Goal: Task Accomplishment & Management: Manage account settings

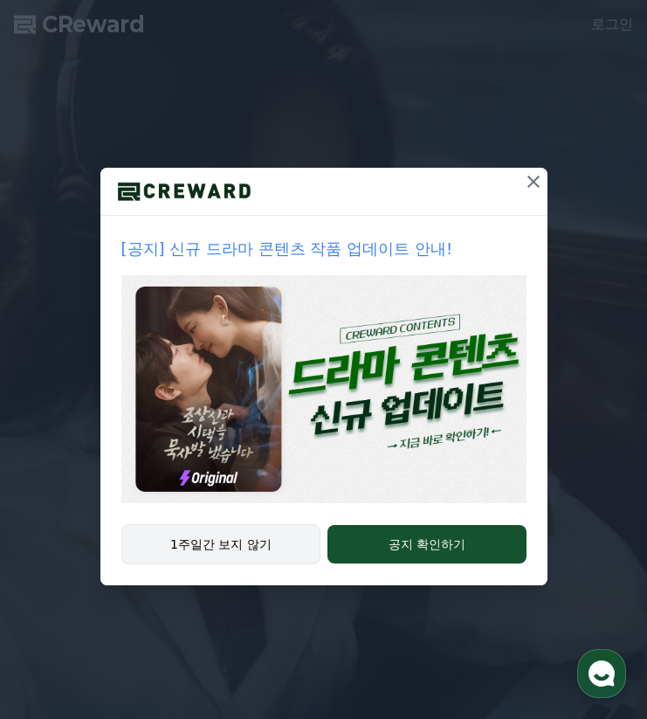
click at [226, 550] on button "1주일간 보지 않기" at bounding box center [221, 544] width 200 height 40
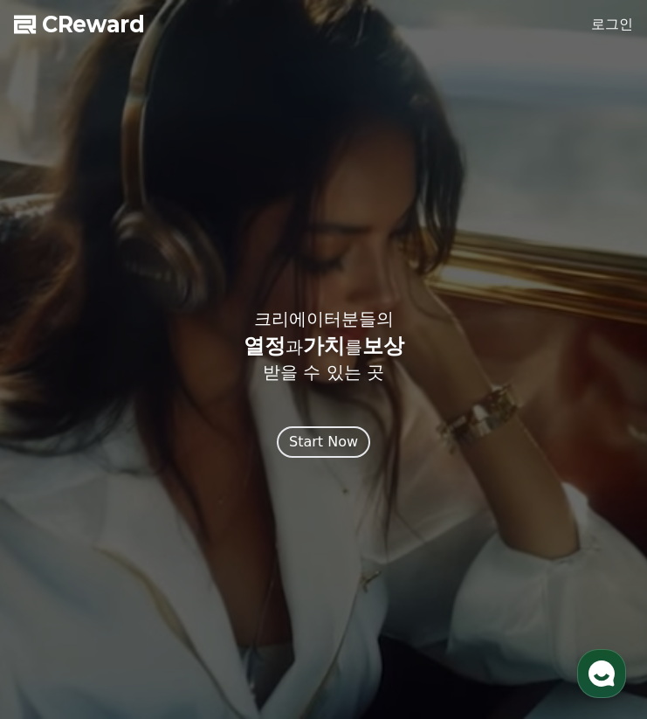
click at [605, 14] on link "로그인" at bounding box center [613, 24] width 42 height 21
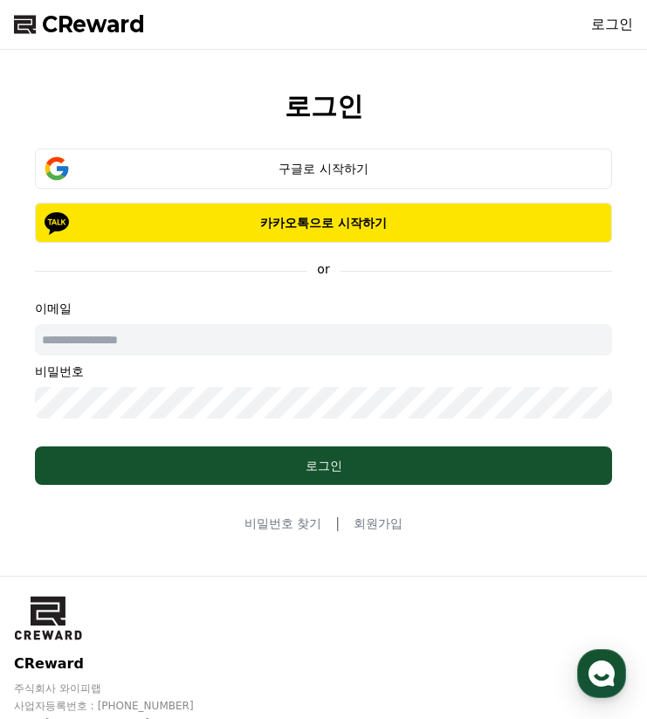
type input "******"
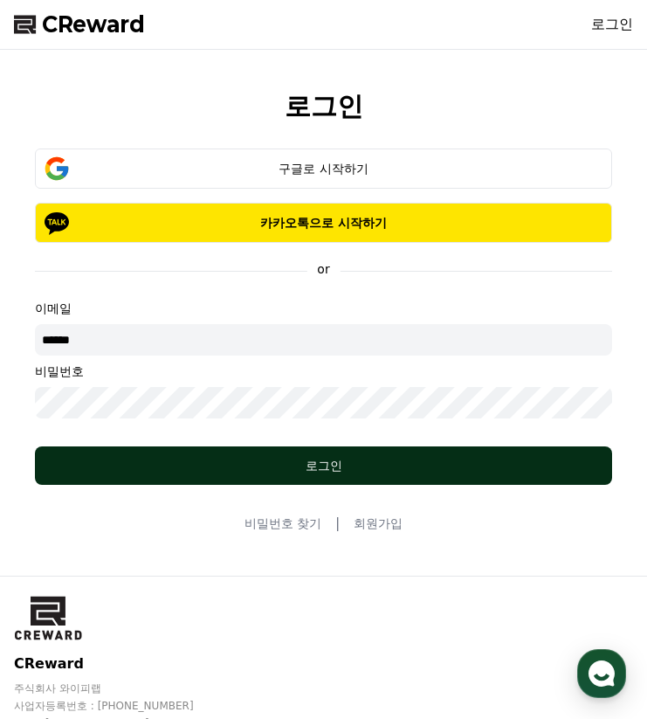
click at [221, 448] on button "로그인" at bounding box center [324, 466] width 578 height 38
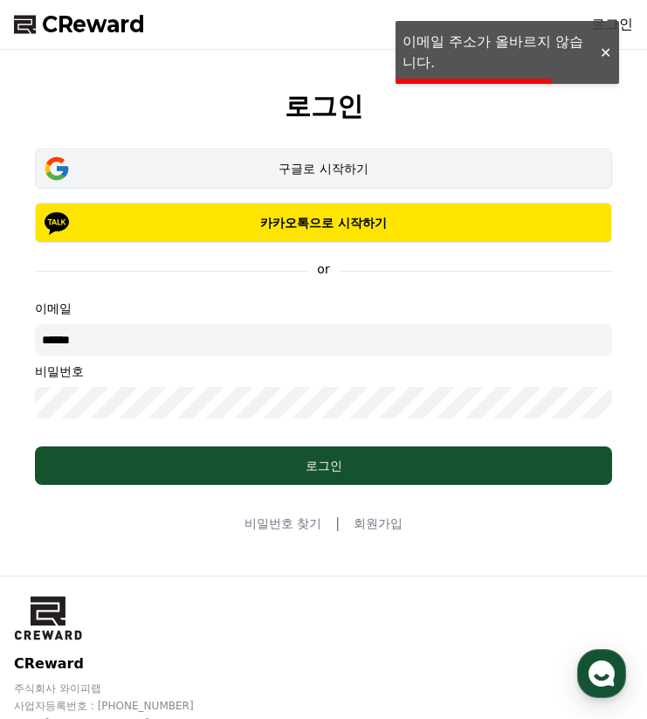
click at [250, 174] on div "구글로 시작하기" at bounding box center [323, 168] width 527 height 17
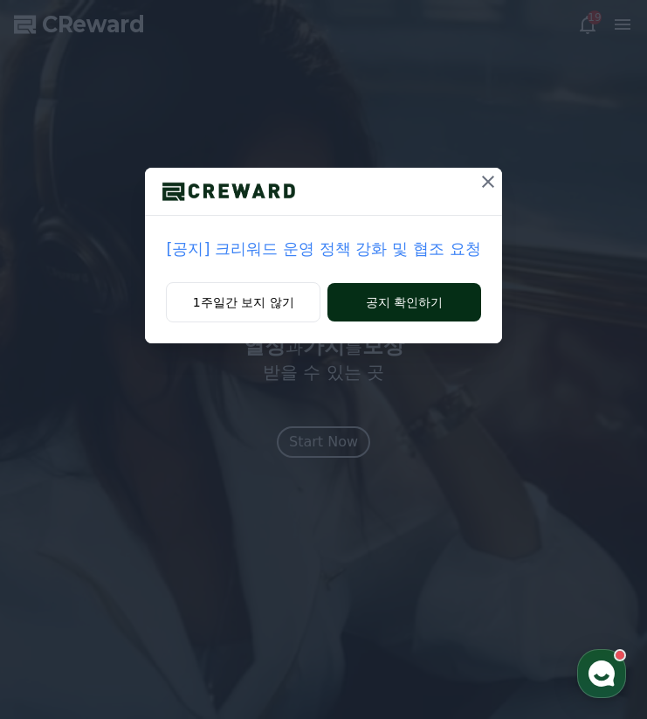
click at [379, 298] on button "공지 확인하기" at bounding box center [404, 302] width 153 height 38
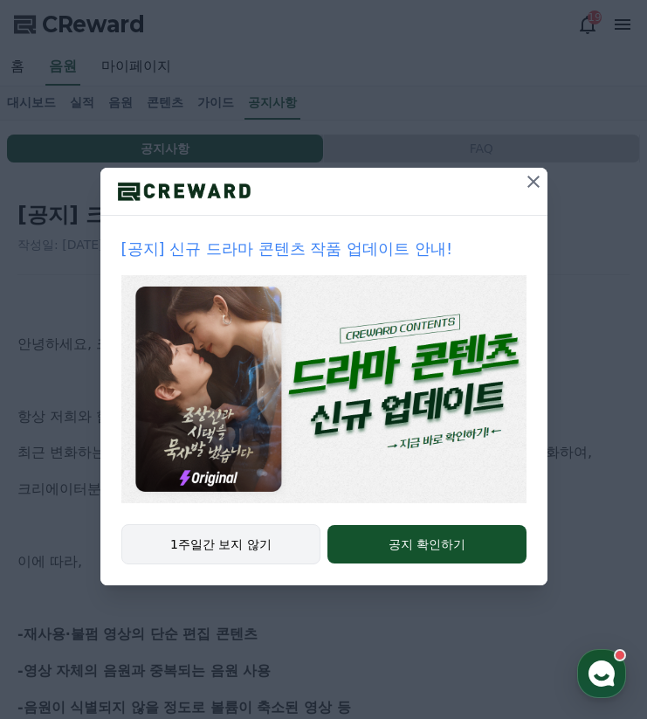
click at [224, 548] on button "1주일간 보지 않기" at bounding box center [221, 544] width 200 height 40
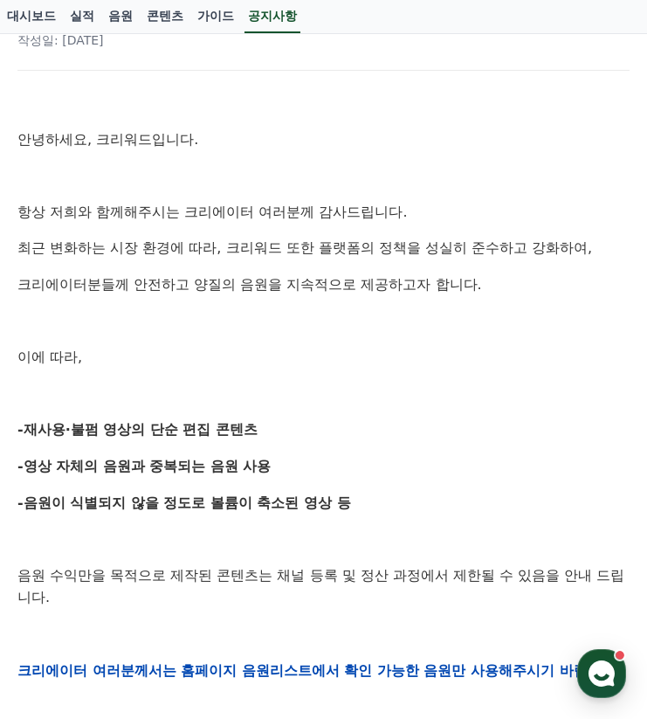
scroll to position [222, 0]
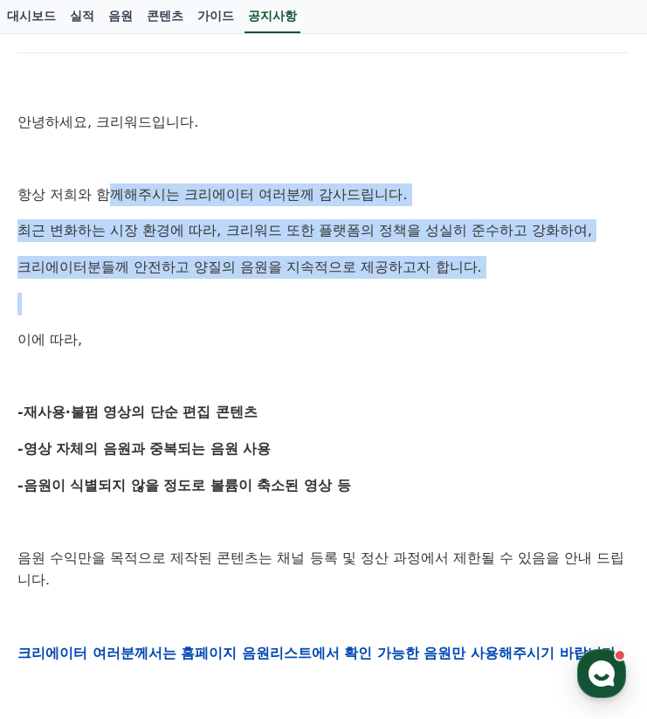
drag, startPoint x: 100, startPoint y: 192, endPoint x: 305, endPoint y: 308, distance: 234.8
click at [297, 293] on div "안녕하세요, 크리워드입니다. 항상 저희와 함께해주시는 크리에이터 여러분께 감사드립니다. 최근 변화하는 시장 환경에 따라, 크리워드 또한 플랫폼…" at bounding box center [323, 664] width 613 height 1180
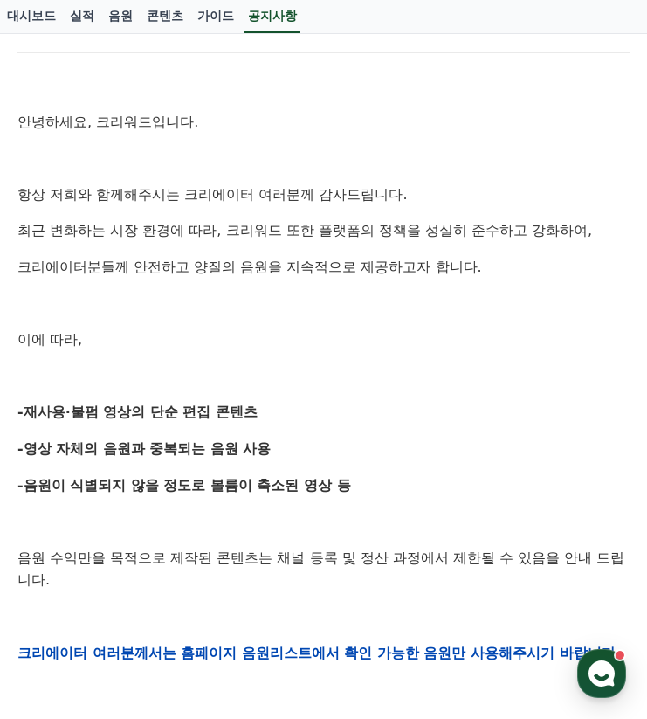
click at [308, 344] on p "이에 따라," at bounding box center [323, 340] width 613 height 23
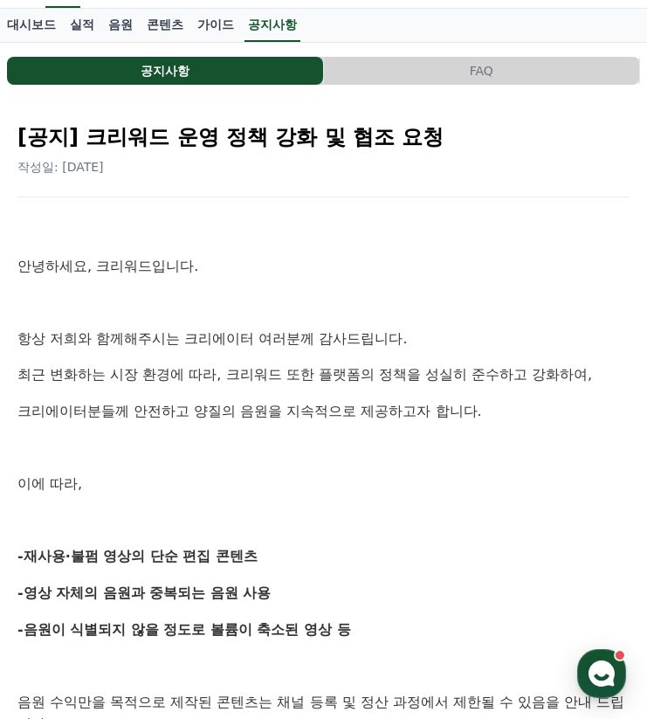
scroll to position [0, 0]
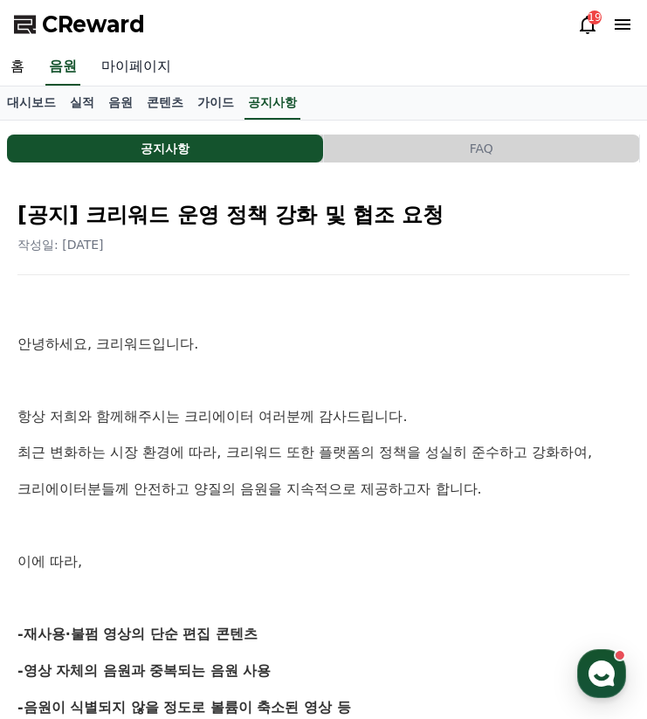
click at [132, 66] on link "마이페이지" at bounding box center [136, 67] width 91 height 37
select select "**********"
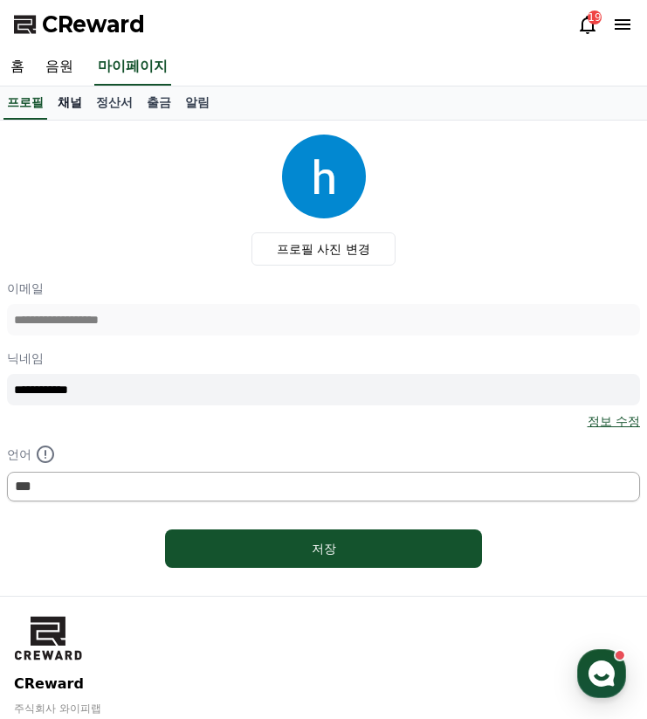
click at [64, 108] on link "채널" at bounding box center [70, 103] width 38 height 33
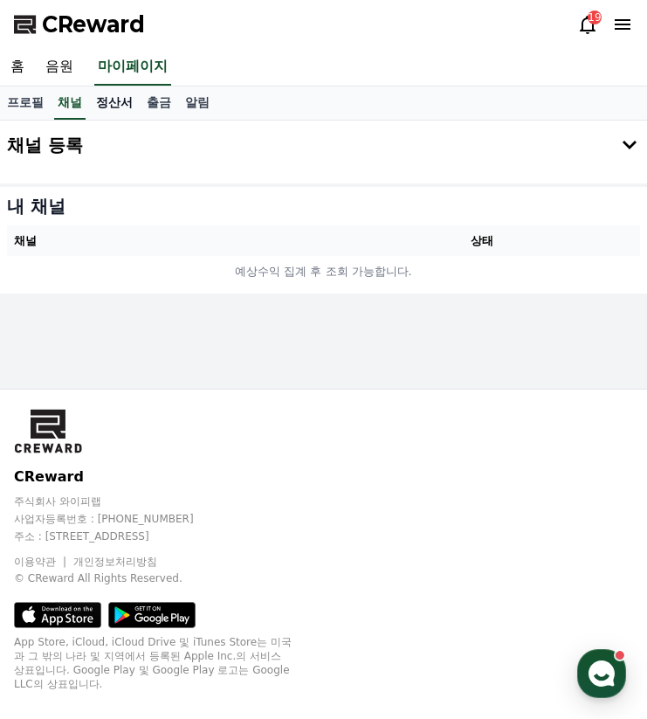
click at [96, 100] on link "정산서" at bounding box center [114, 103] width 51 height 33
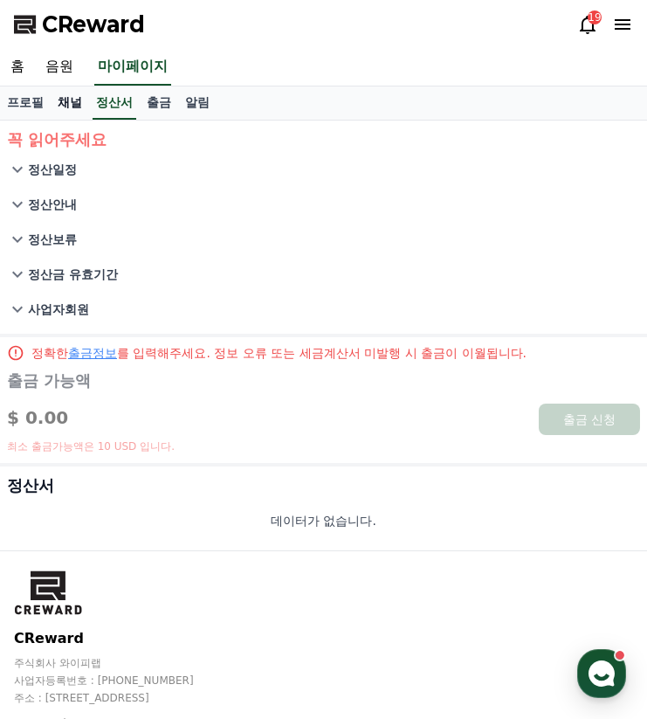
click at [70, 100] on link "채널" at bounding box center [70, 103] width 38 height 33
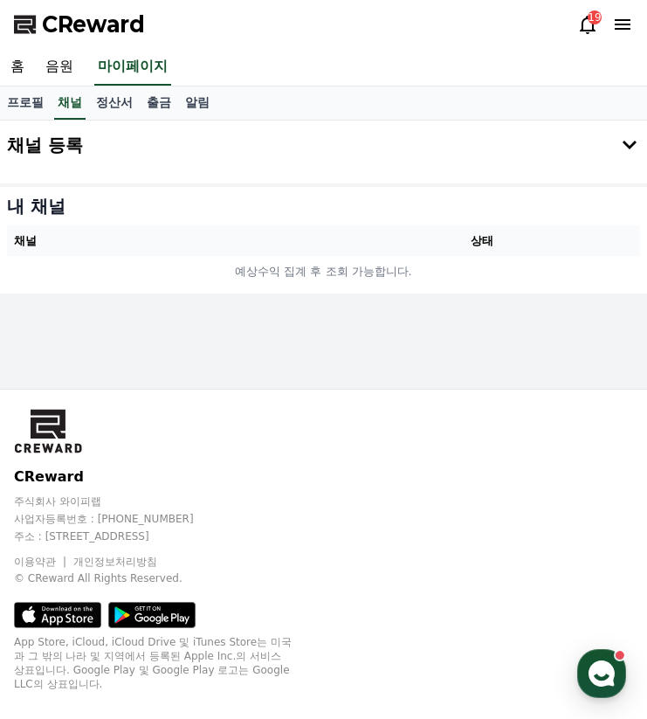
click at [78, 140] on button "채널 등록" at bounding box center [323, 145] width 647 height 49
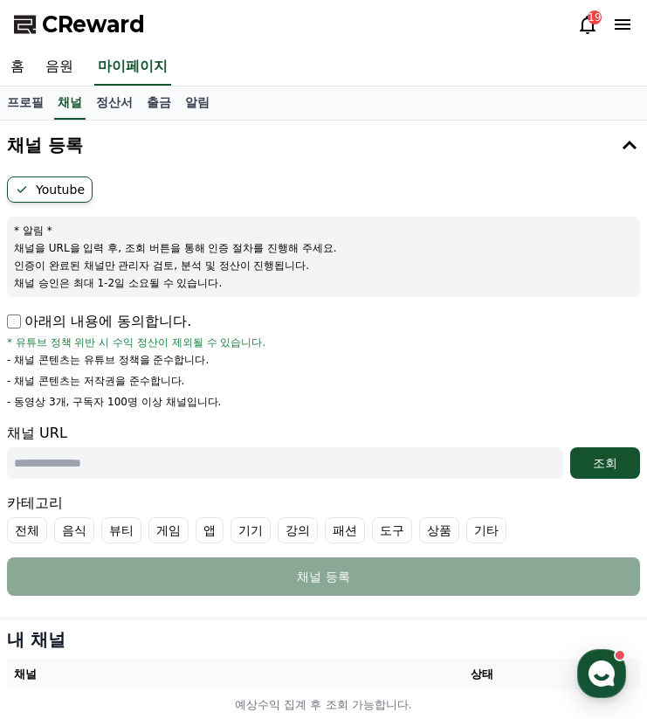
click at [45, 190] on label "Youtube" at bounding box center [50, 190] width 86 height 26
click at [107, 472] on input "text" at bounding box center [285, 462] width 557 height 31
click at [131, 461] on input "text" at bounding box center [285, 462] width 557 height 31
paste input "**********"
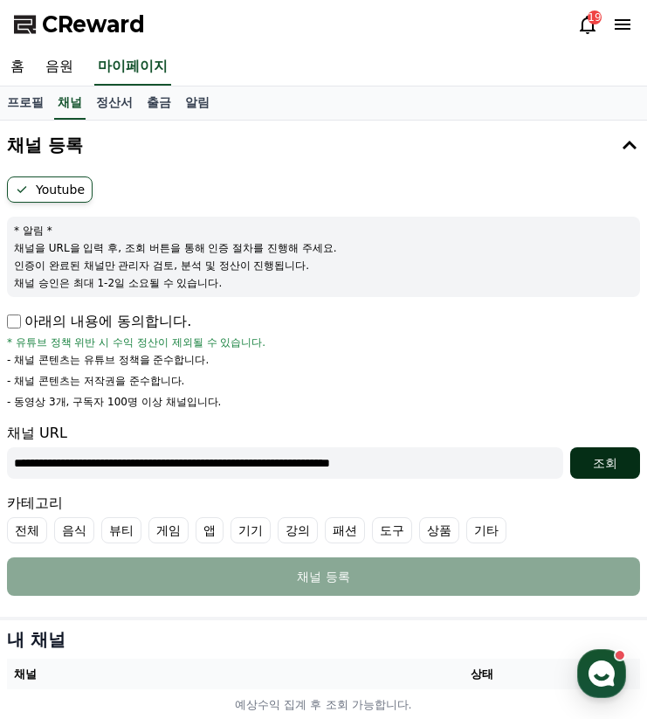
type input "**********"
click at [582, 454] on button "조회" at bounding box center [606, 462] width 70 height 31
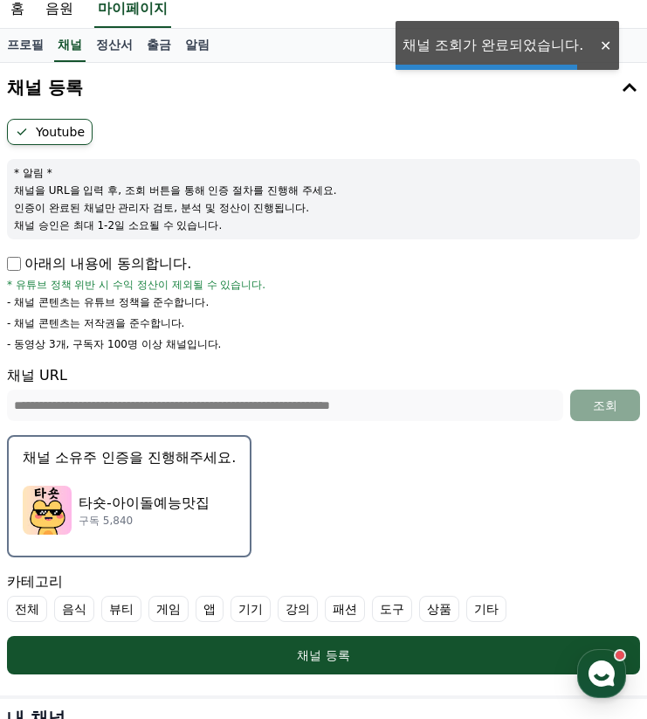
scroll to position [309, 0]
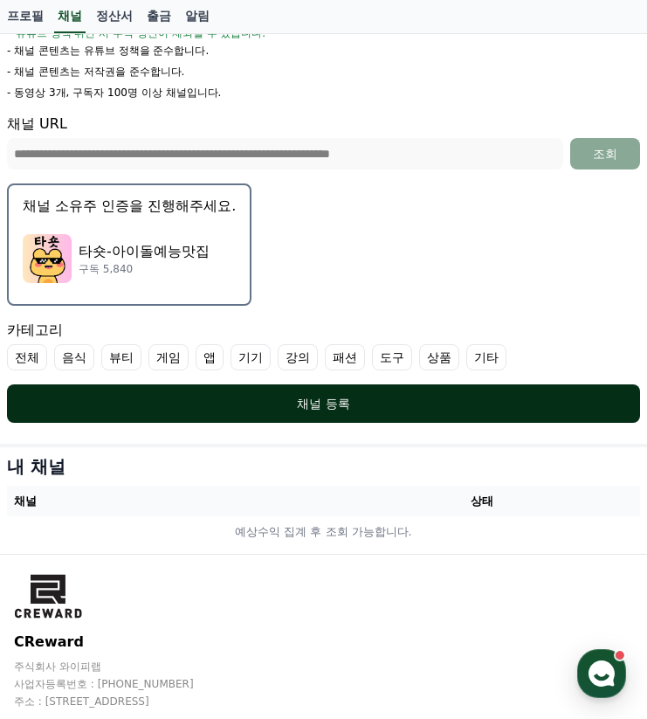
click at [503, 393] on button "채널 등록" at bounding box center [324, 403] width 634 height 38
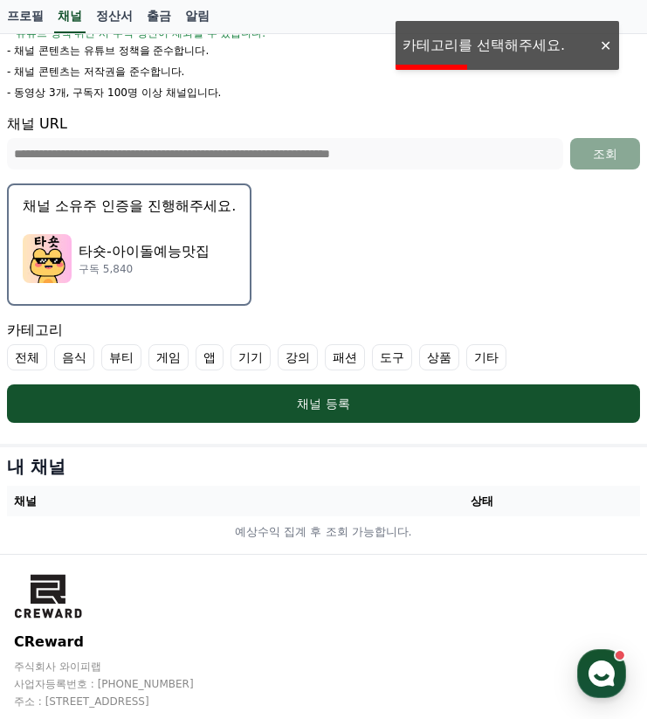
click at [467, 361] on label "기타" at bounding box center [487, 357] width 40 height 26
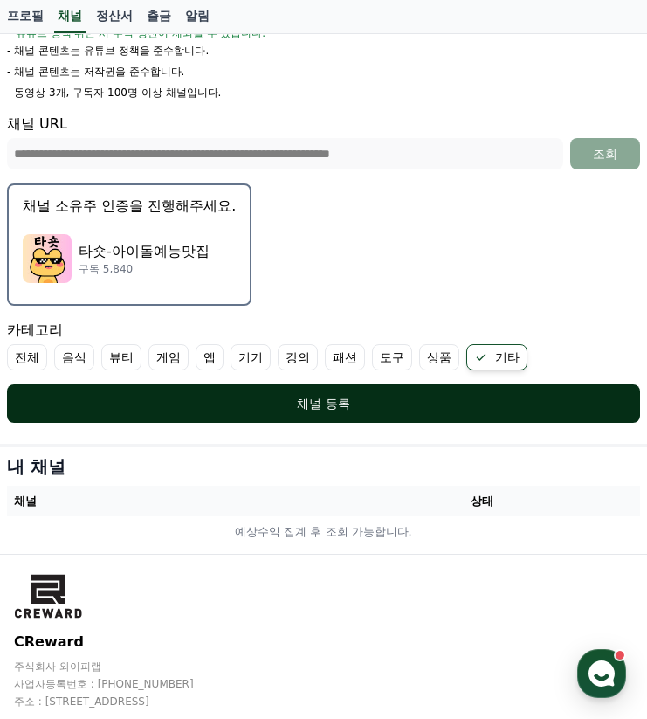
click at [59, 402] on div "채널 등록" at bounding box center [324, 403] width 564 height 17
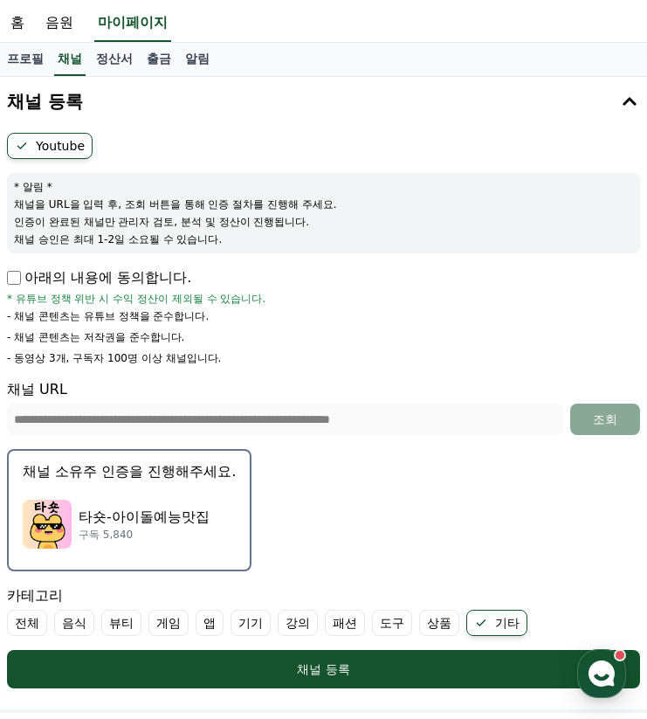
scroll to position [42, 0]
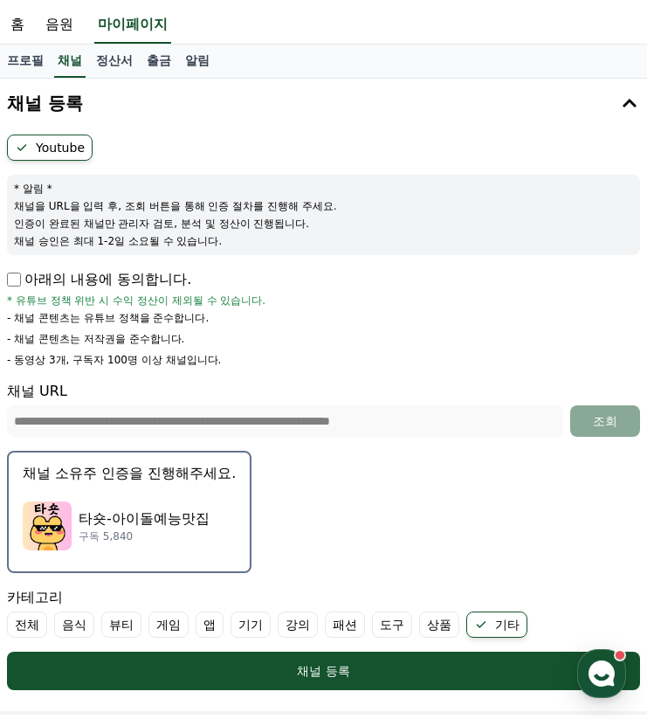
click at [149, 532] on p "구독 5,840" at bounding box center [144, 537] width 131 height 14
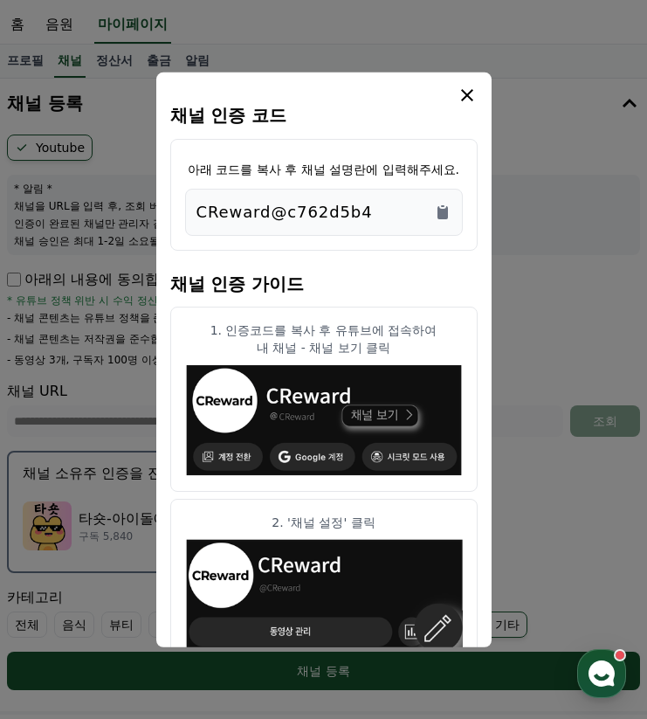
scroll to position [3, 0]
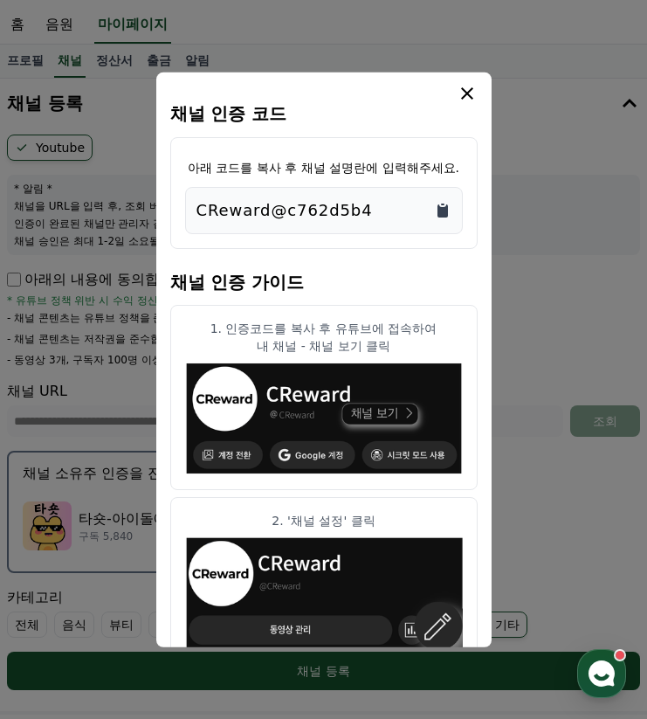
click at [439, 213] on icon "Copy to clipboard" at bounding box center [443, 210] width 10 height 13
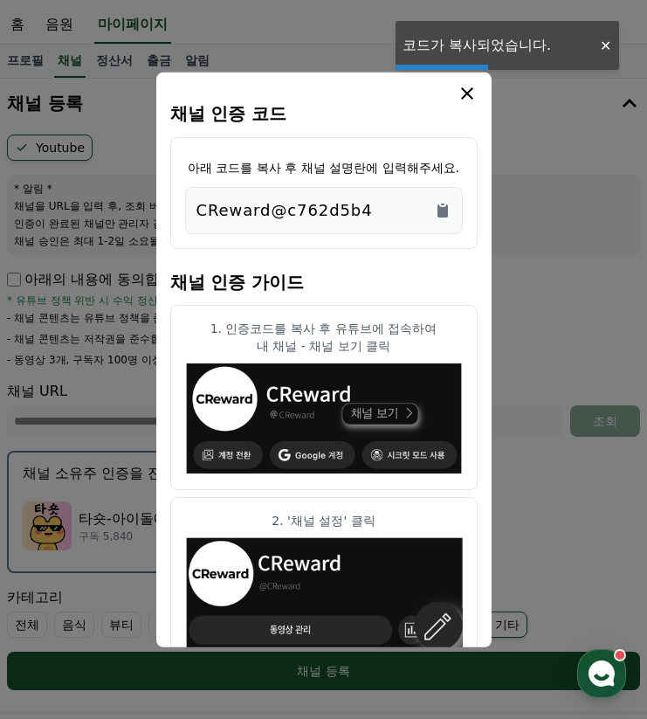
click at [474, 86] on icon "modal" at bounding box center [467, 92] width 21 height 21
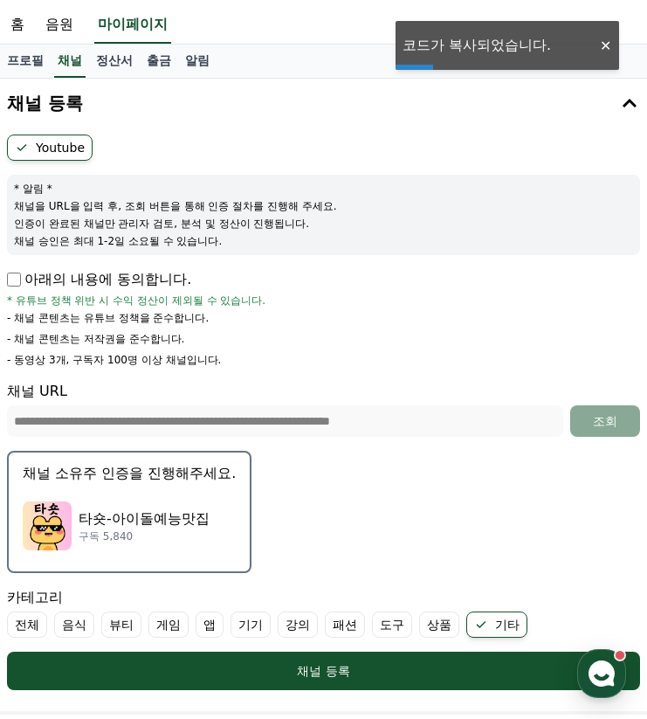
click at [467, 95] on button "채널 등록" at bounding box center [323, 103] width 647 height 49
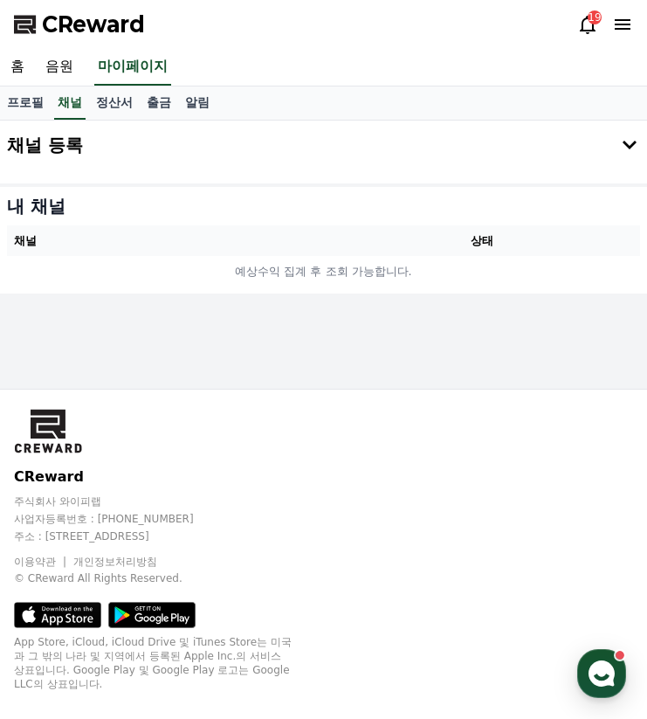
click at [470, 88] on div "프로필 채널 정산서 출금 알림" at bounding box center [323, 103] width 647 height 33
click at [465, 129] on button "채널 등록" at bounding box center [323, 145] width 647 height 49
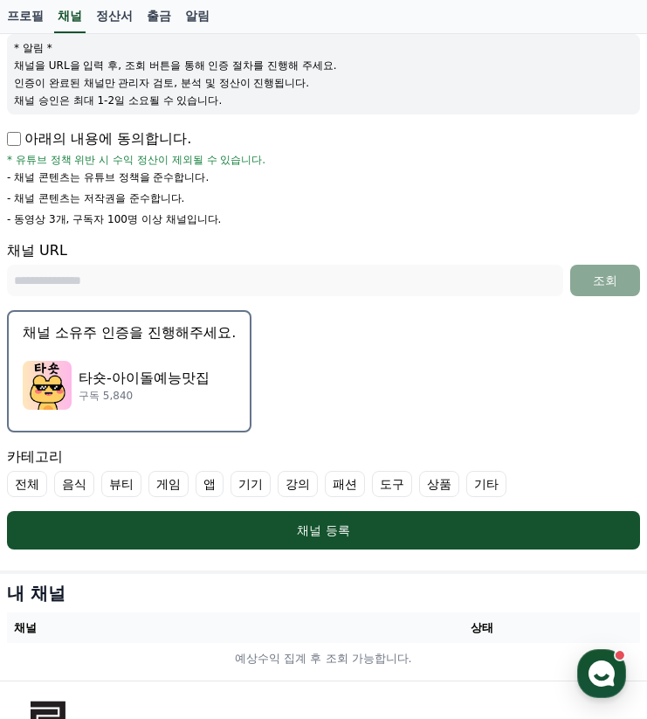
scroll to position [262, 0]
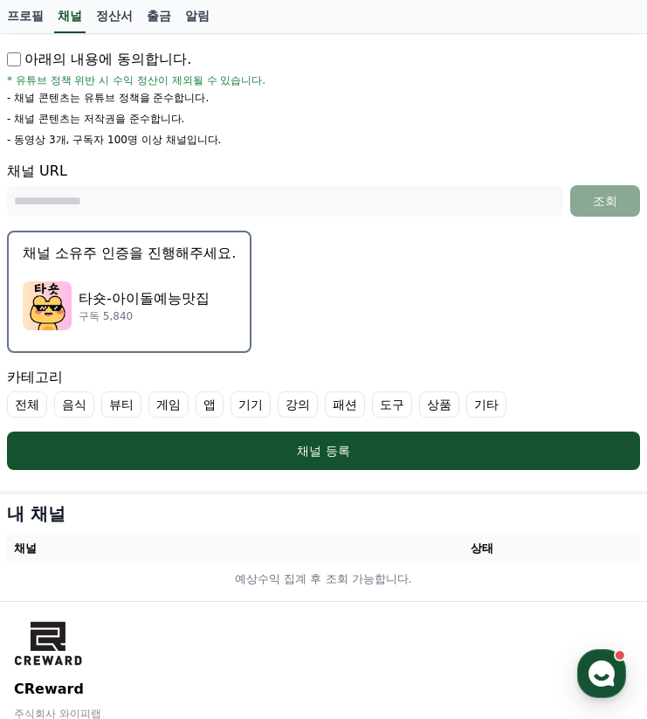
click at [165, 305] on p "타숏-아이돌예능맛집" at bounding box center [144, 298] width 131 height 21
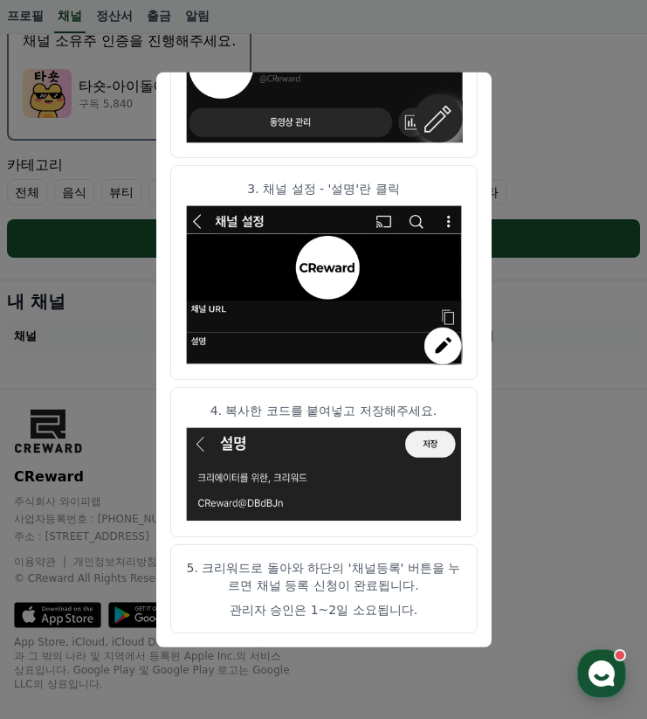
scroll to position [0, 0]
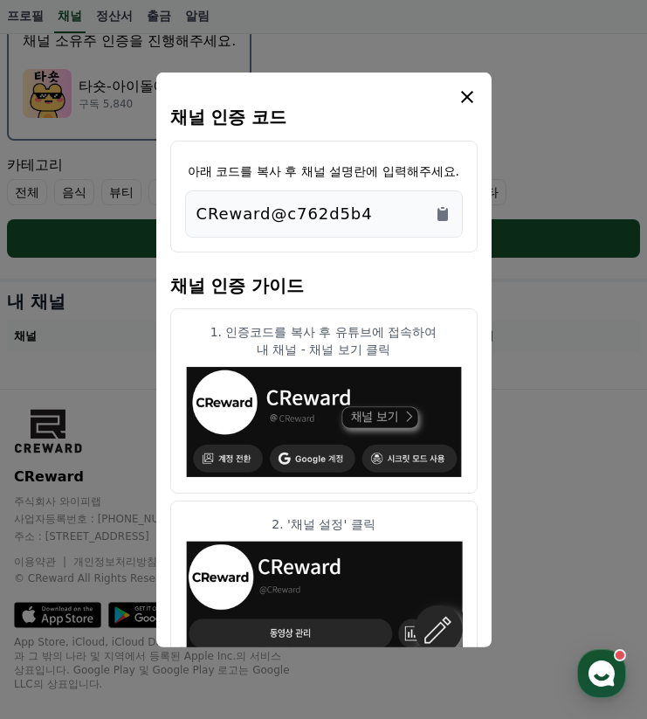
click at [465, 94] on icon "modal" at bounding box center [467, 96] width 12 height 12
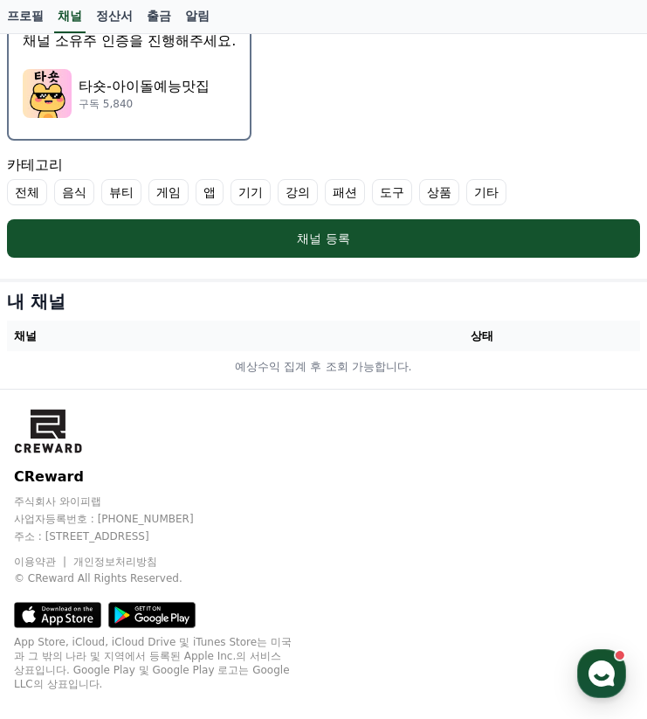
click at [124, 88] on p "타숏-아이돌예능맛집" at bounding box center [144, 86] width 131 height 21
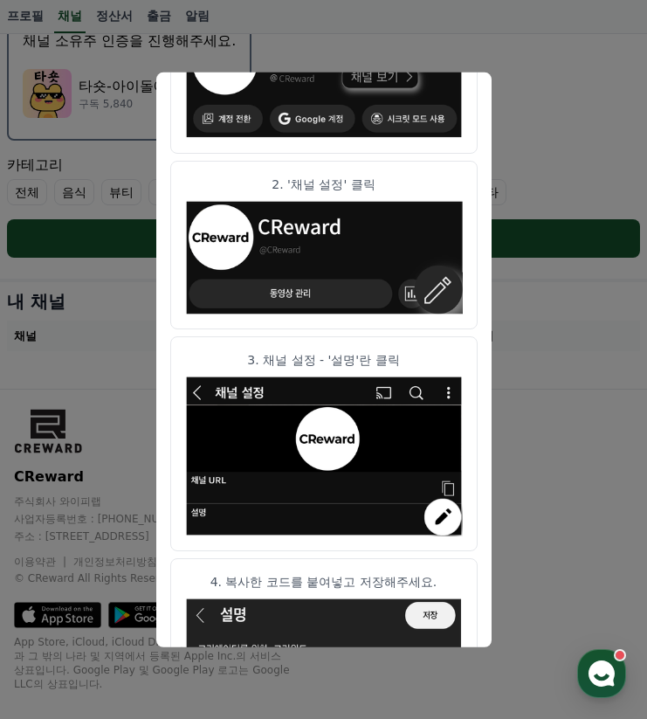
scroll to position [511, 0]
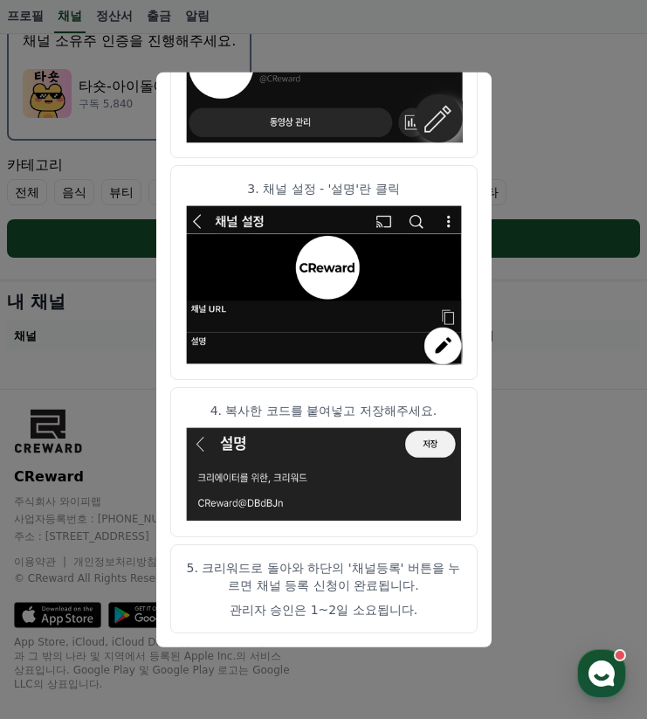
click at [461, 93] on img "modal" at bounding box center [324, 86] width 278 height 114
click at [485, 52] on button "close modal" at bounding box center [323, 359] width 647 height 719
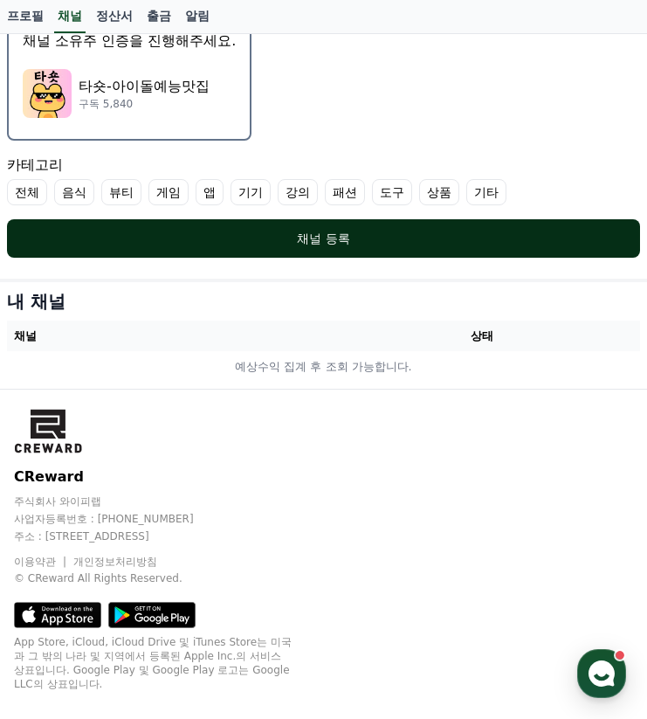
click at [353, 234] on div "채널 등록" at bounding box center [324, 238] width 564 height 17
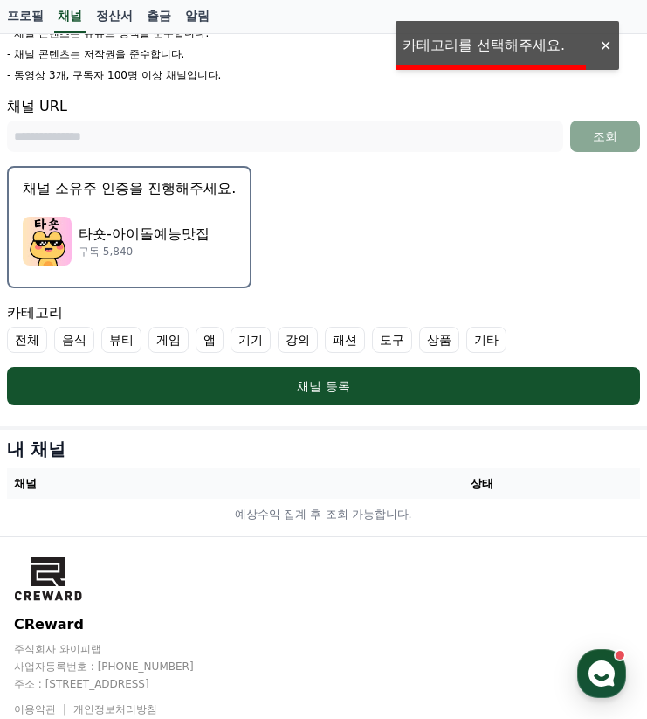
scroll to position [321, 0]
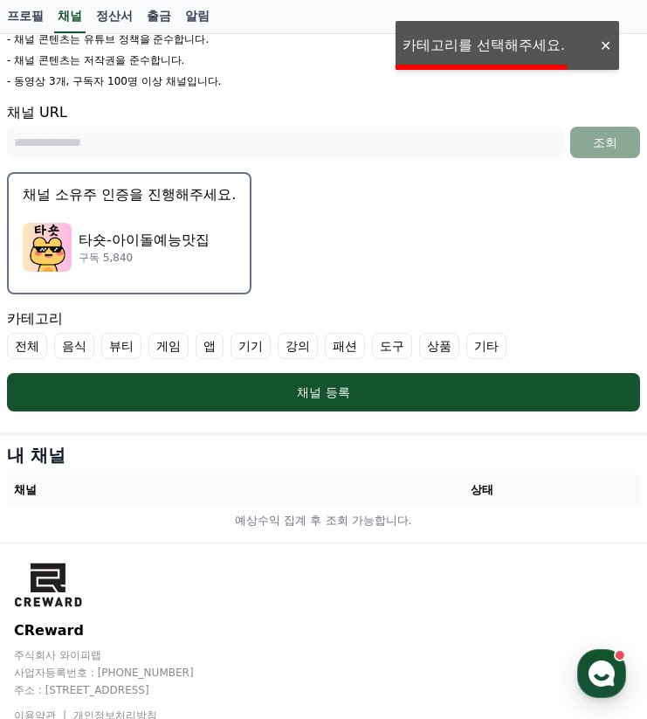
click at [467, 347] on label "기타" at bounding box center [487, 346] width 40 height 26
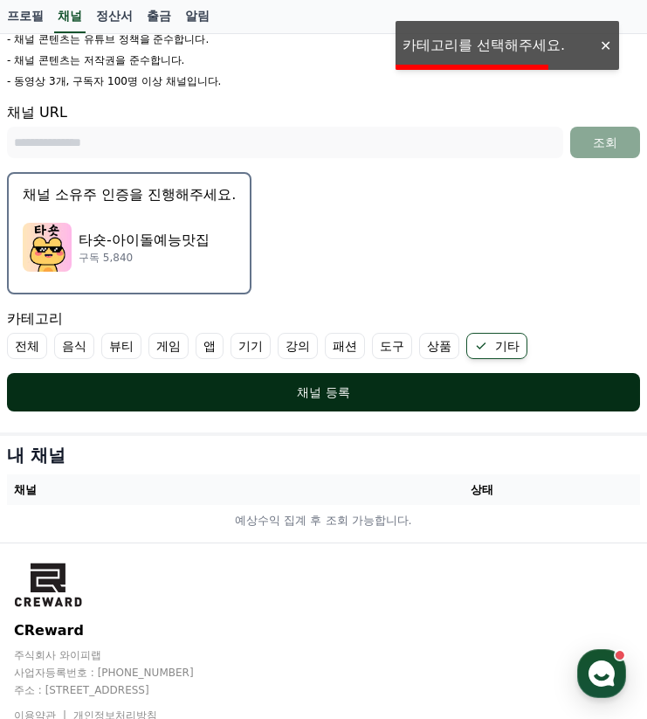
click at [372, 400] on div "채널 등록" at bounding box center [324, 392] width 564 height 17
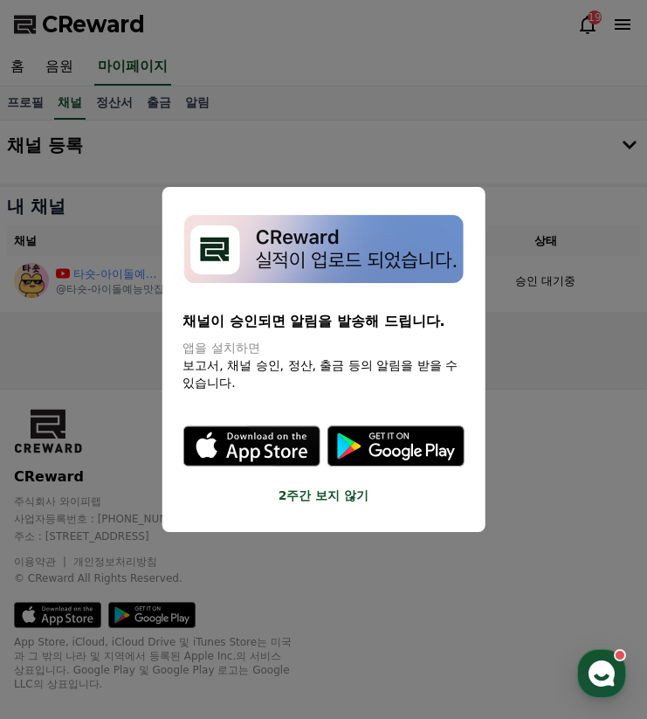
click at [338, 494] on button "2주간 보지 않기" at bounding box center [324, 495] width 282 height 17
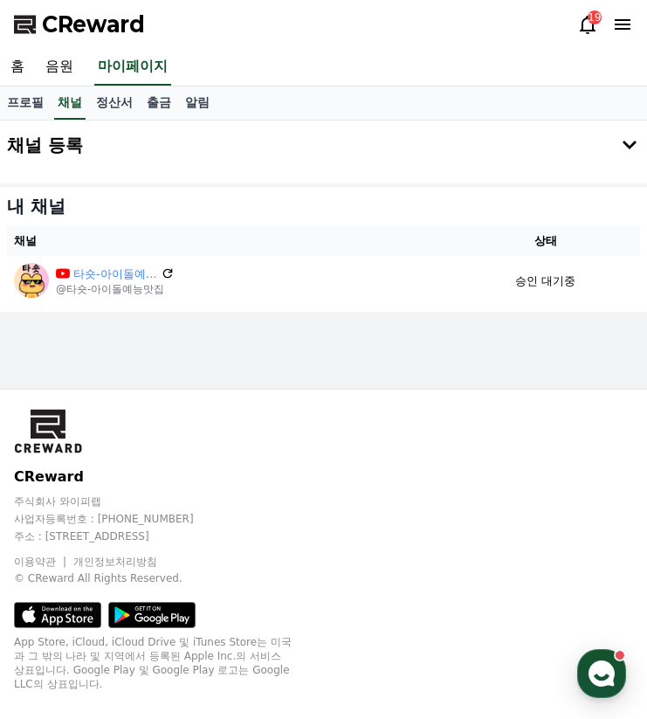
click at [379, 461] on div "CReward 주식회사 와이피랩 사업자등록번호 : 655-81-03655 주소 : 경기도 김포시 양촌읍 양곡로 495, 3층 305-비이16호…" at bounding box center [324, 491] width 620 height 189
click at [183, 102] on link "알림" at bounding box center [197, 103] width 38 height 33
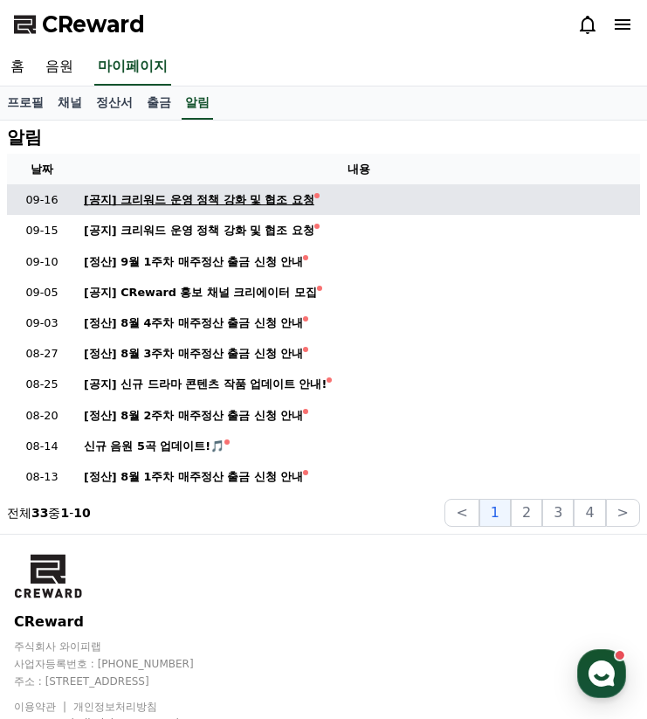
click at [236, 204] on div "[공지] 크리워드 운영 정책 강화 및 협조 요청" at bounding box center [199, 199] width 231 height 17
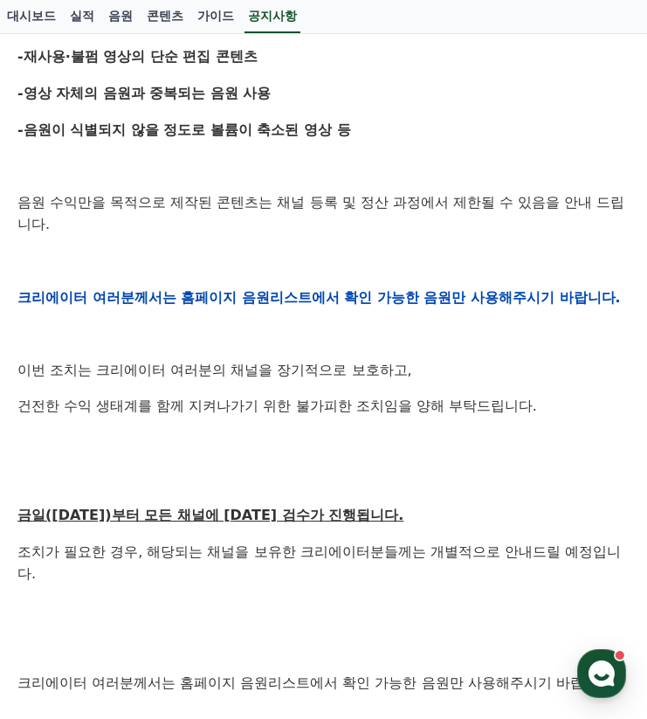
scroll to position [843, 0]
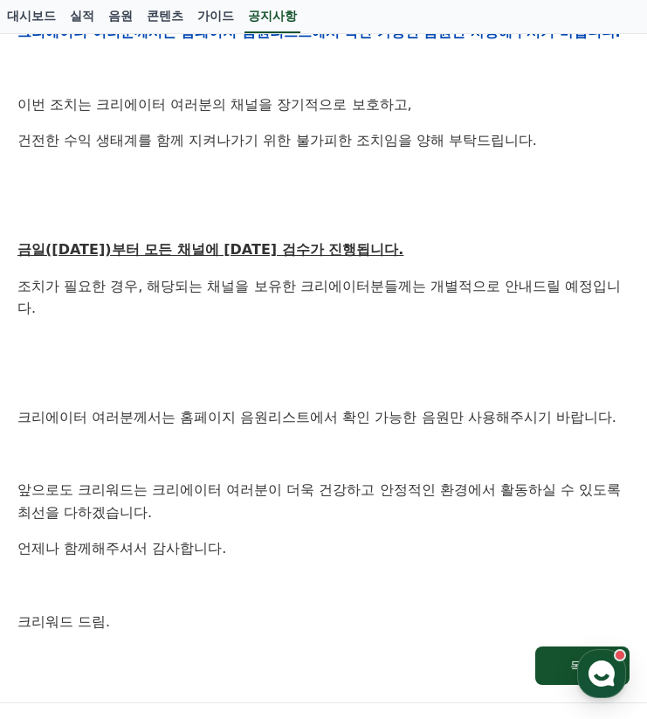
drag, startPoint x: 205, startPoint y: 292, endPoint x: 67, endPoint y: 177, distance: 179.9
click at [56, 177] on div "안녕하세요, 크리워드입니다. 항상 저희와 함께해주시는 크리에이터 여러분께 감사드립니다. 최근 변화하는 시장 환경에 따라, 크리워드 또한 플랫폼…" at bounding box center [323, 43] width 613 height 1180
click at [357, 214] on div "안녕하세요, 크리워드입니다. 항상 저희와 함께해주시는 크리에이터 여러분께 감사드립니다. 최근 변화하는 시장 환경에 따라, 크리워드 또한 플랫폼…" at bounding box center [323, 43] width 613 height 1180
drag, startPoint x: 299, startPoint y: 524, endPoint x: 73, endPoint y: 198, distance: 396.3
click at [73, 198] on div "안녕하세요, 크리워드입니다. 항상 저희와 함께해주시는 크리에이터 여러분께 감사드립니다. 최근 변화하는 시장 환경에 따라, 크리워드 또한 플랫폼…" at bounding box center [323, 43] width 613 height 1180
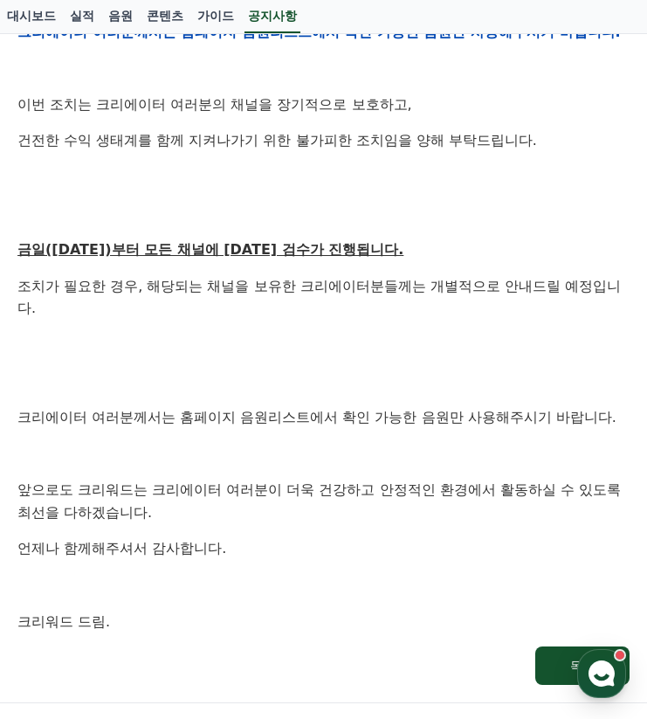
click at [445, 239] on p "금일(9월15일)부터 모든 채널에 대한 검수가 진행됩니다." at bounding box center [323, 250] width 613 height 23
drag, startPoint x: 224, startPoint y: 550, endPoint x: 204, endPoint y: 566, distance: 24.8
click at [221, 551] on div "안녕하세요, 크리워드입니다. 항상 저희와 함께해주시는 크리에이터 여러분께 감사드립니다. 최근 변화하는 시장 환경에 따라, 크리워드 또한 플랫폼…" at bounding box center [323, 43] width 613 height 1180
drag, startPoint x: 190, startPoint y: 579, endPoint x: 89, endPoint y: 184, distance: 407.8
click at [89, 184] on div "안녕하세요, 크리워드입니다. 항상 저희와 함께해주시는 크리에이터 여러분께 감사드립니다. 최근 변화하는 시장 환경에 따라, 크리워드 또한 플랫폼…" at bounding box center [323, 43] width 613 height 1180
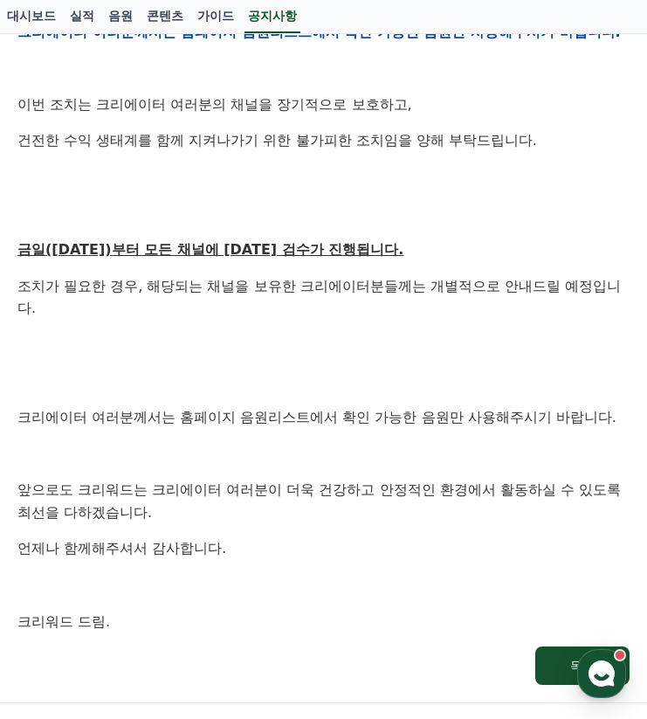
click at [509, 214] on div "안녕하세요, 크리워드입니다. 항상 저희와 함께해주시는 크리에이터 여러분께 감사드립니다. 최근 변화하는 시장 환경에 따라, 크리워드 또한 플랫폼…" at bounding box center [323, 43] width 613 height 1180
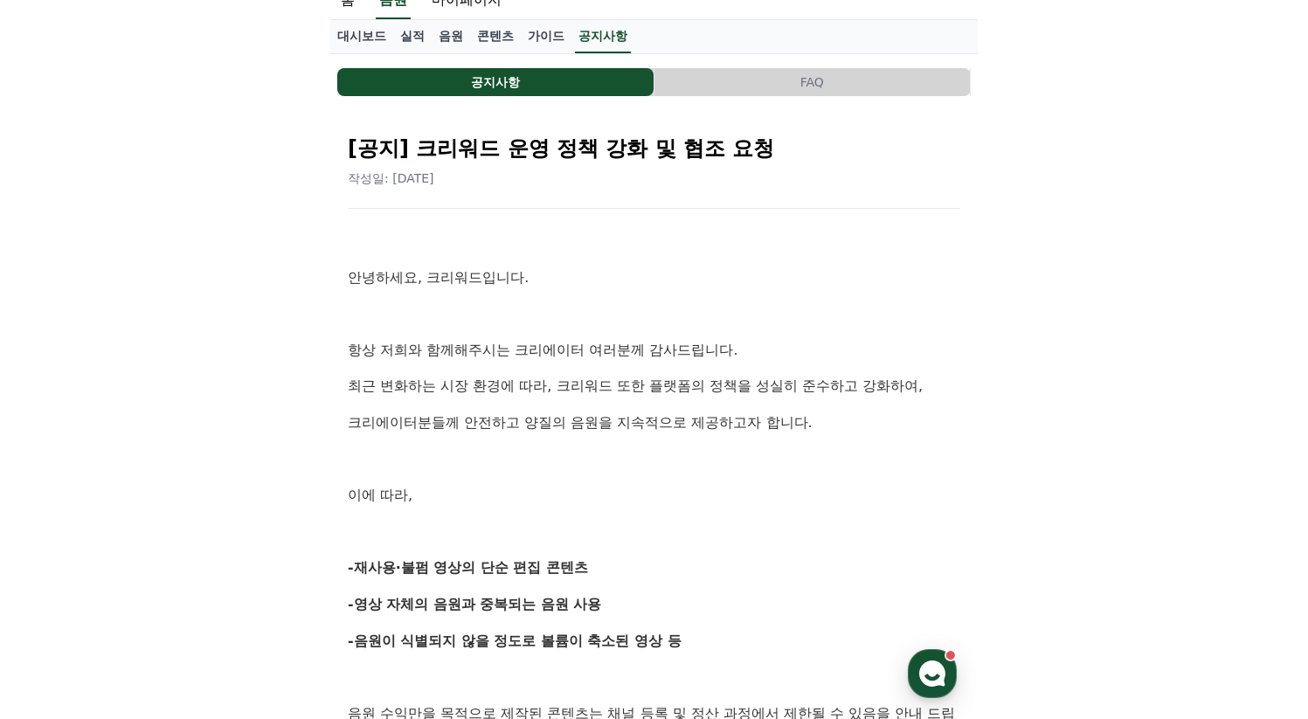
scroll to position [0, 0]
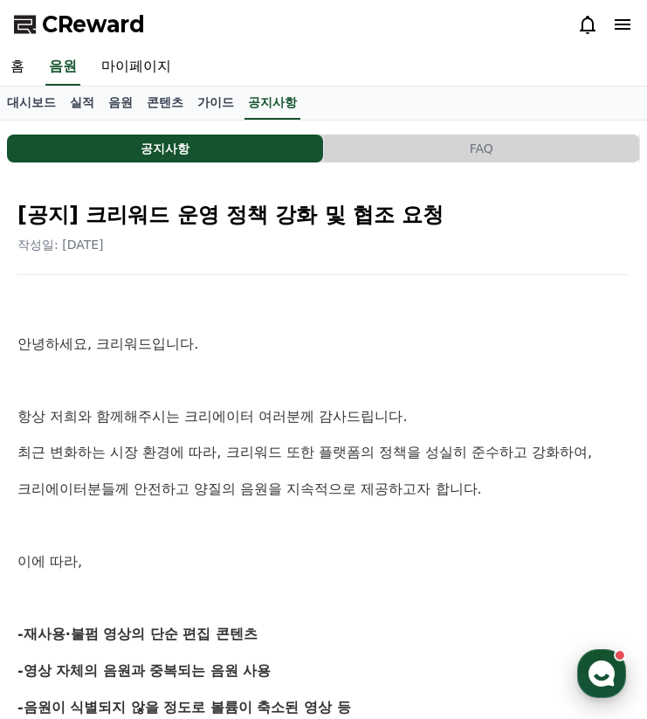
click at [601, 682] on use "button" at bounding box center [602, 674] width 26 height 26
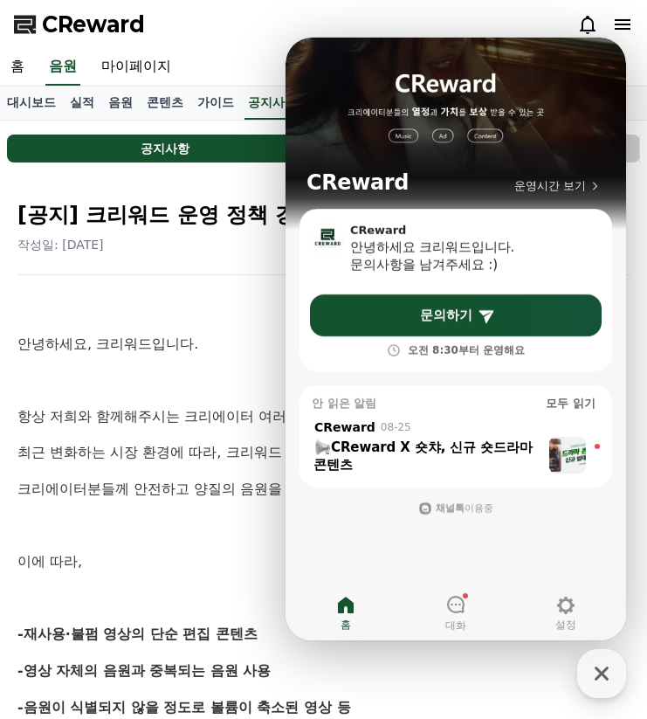
click at [593, 668] on icon "button" at bounding box center [601, 673] width 31 height 31
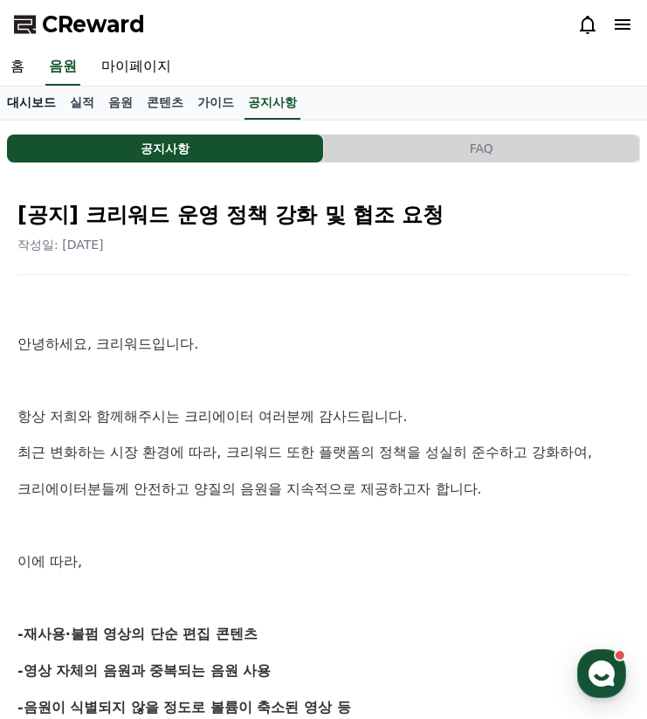
click at [13, 69] on link "홈" at bounding box center [17, 67] width 35 height 37
click at [35, 112] on link "대시보드" at bounding box center [31, 103] width 63 height 33
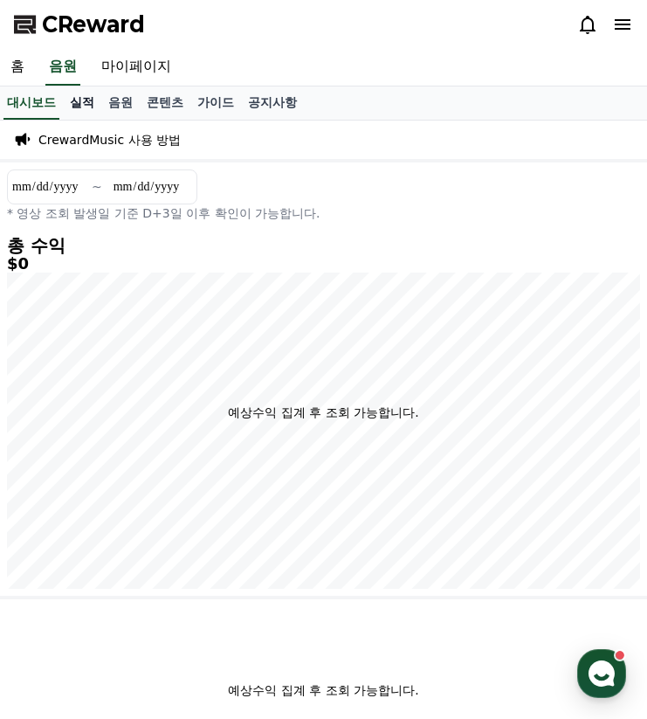
click at [73, 98] on link "실적" at bounding box center [82, 103] width 38 height 33
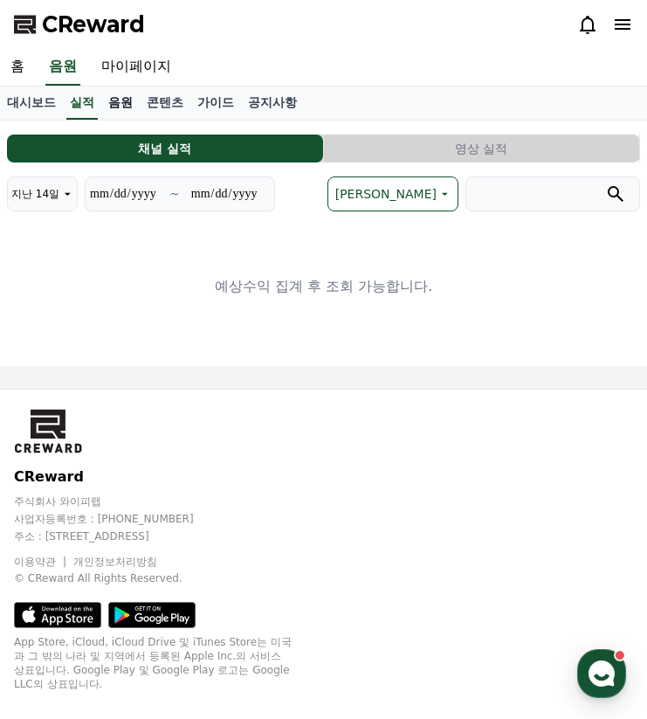
click at [118, 98] on link "음원" at bounding box center [120, 103] width 38 height 33
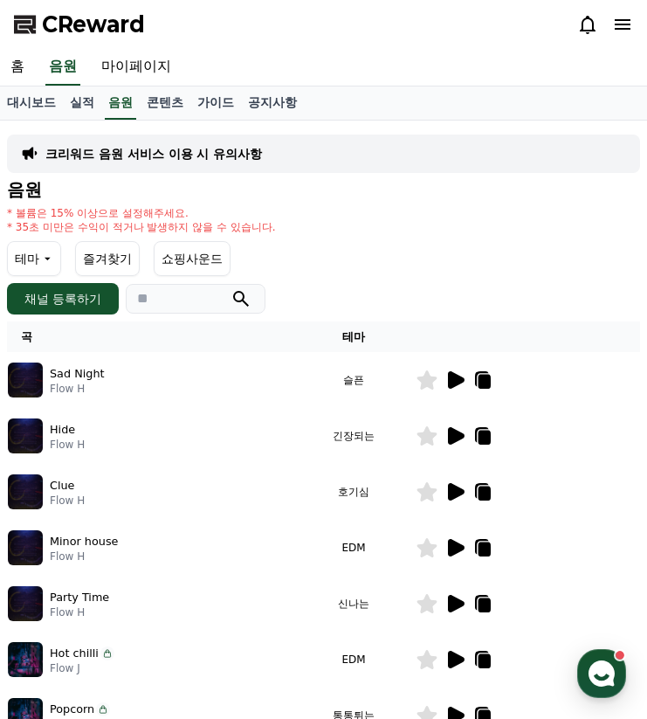
click at [421, 215] on div "* 볼륨은 15% 이상으로 설정해주세요. * 35초 미만은 수익이 적거나 발생하지 않을 수 있습니다." at bounding box center [324, 220] width 634 height 28
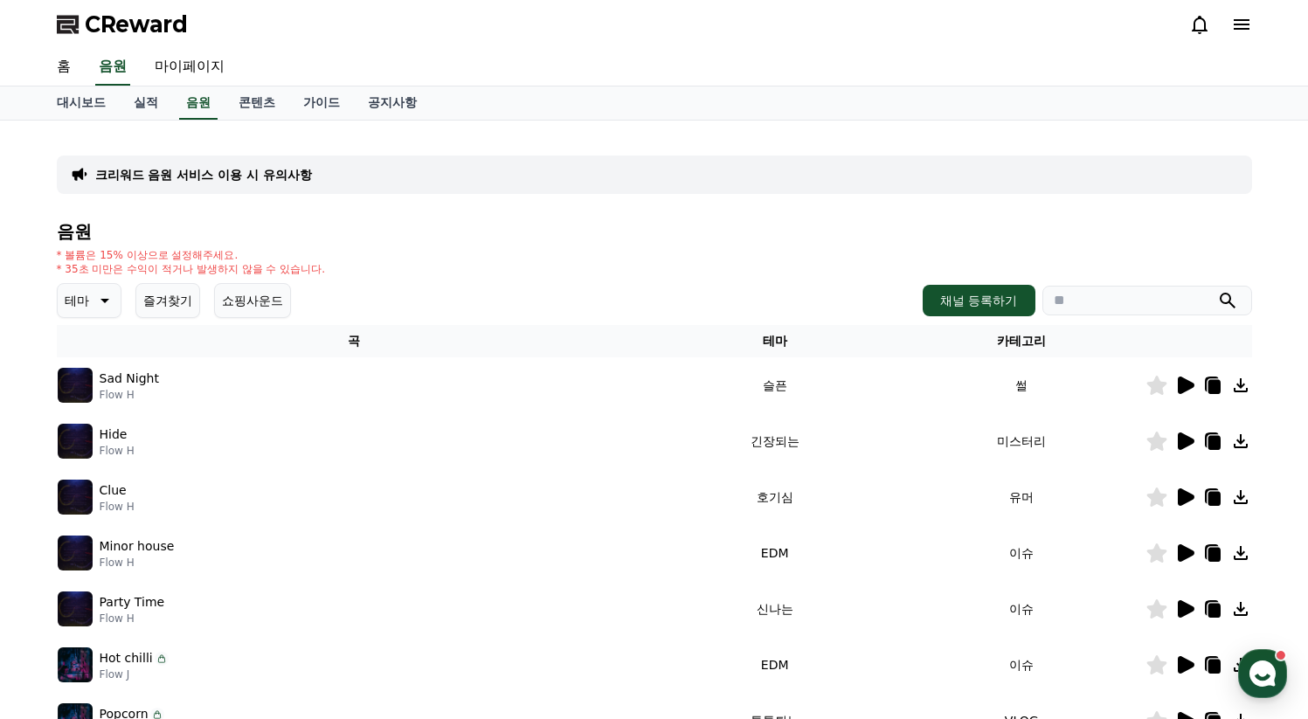
click at [628, 52] on div "홈 음원 마이페이지" at bounding box center [654, 67] width 1223 height 37
click at [298, 98] on link "가이드" at bounding box center [321, 103] width 65 height 33
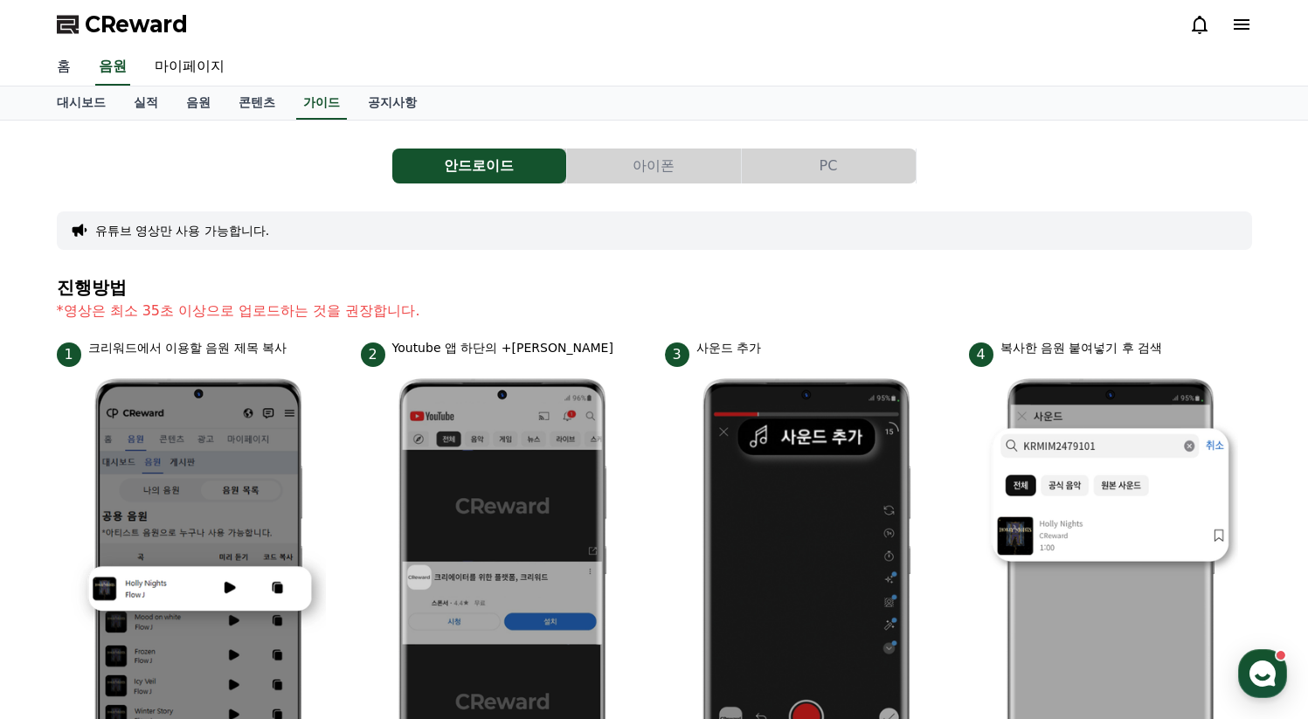
click at [67, 66] on link "홈" at bounding box center [64, 67] width 42 height 37
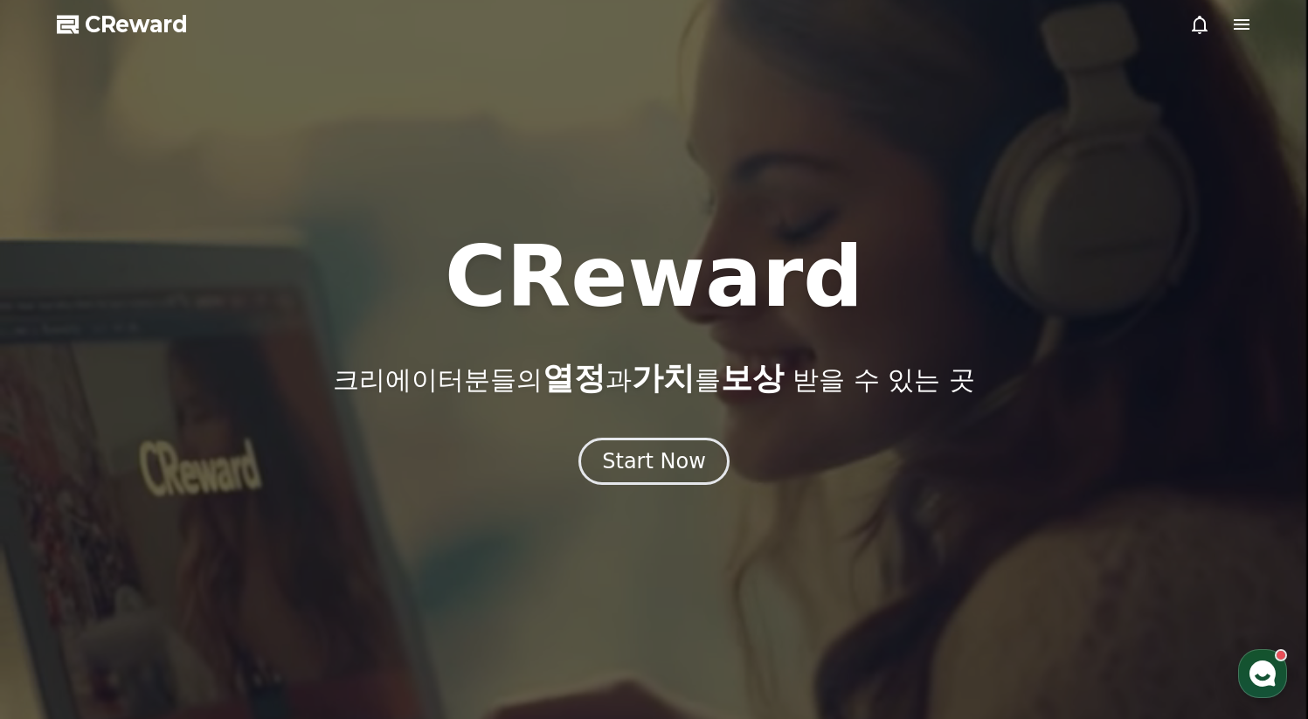
click at [647, 26] on div at bounding box center [654, 359] width 1308 height 719
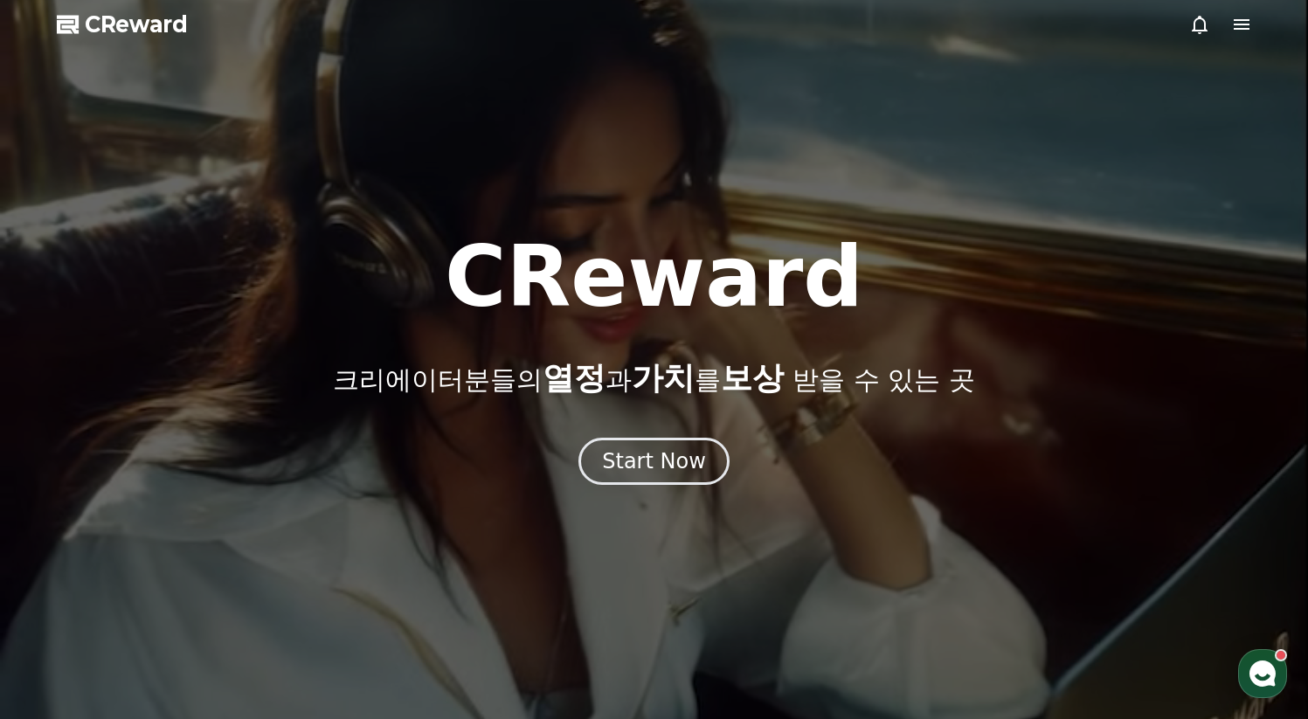
click at [647, 29] on icon at bounding box center [1242, 24] width 16 height 10
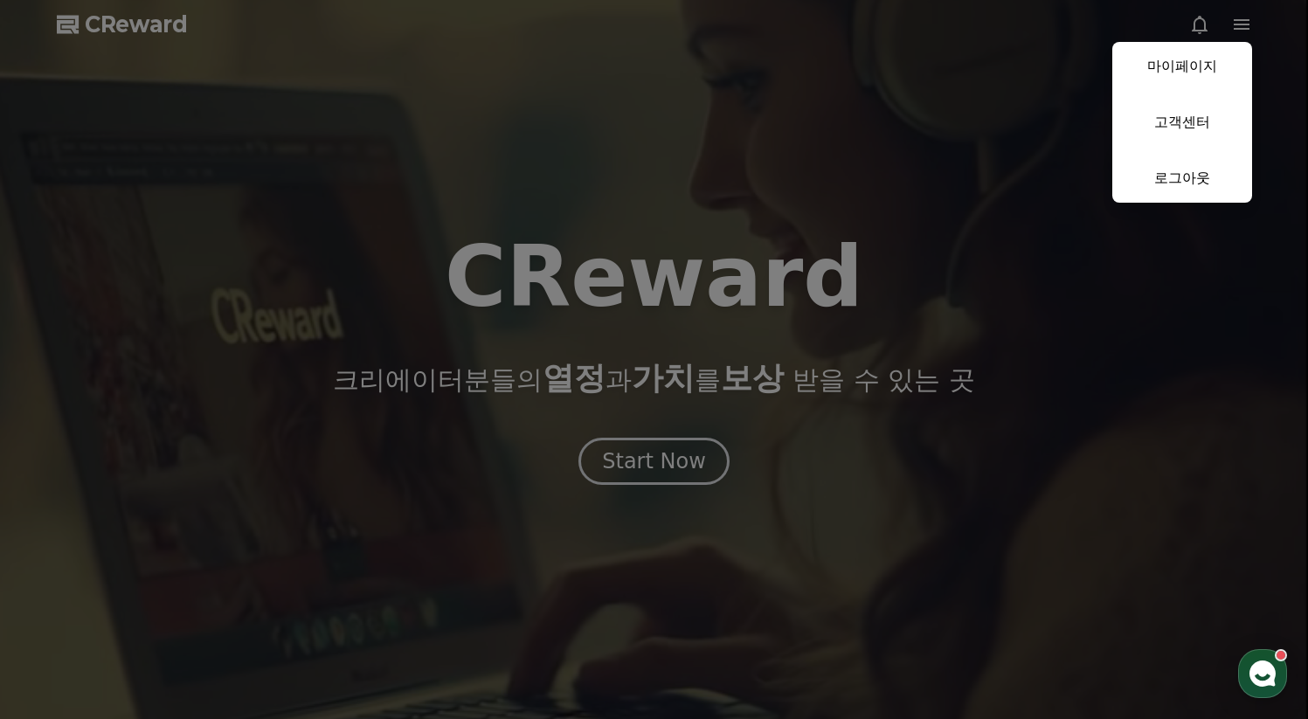
click at [647, 106] on button "close" at bounding box center [654, 359] width 1308 height 719
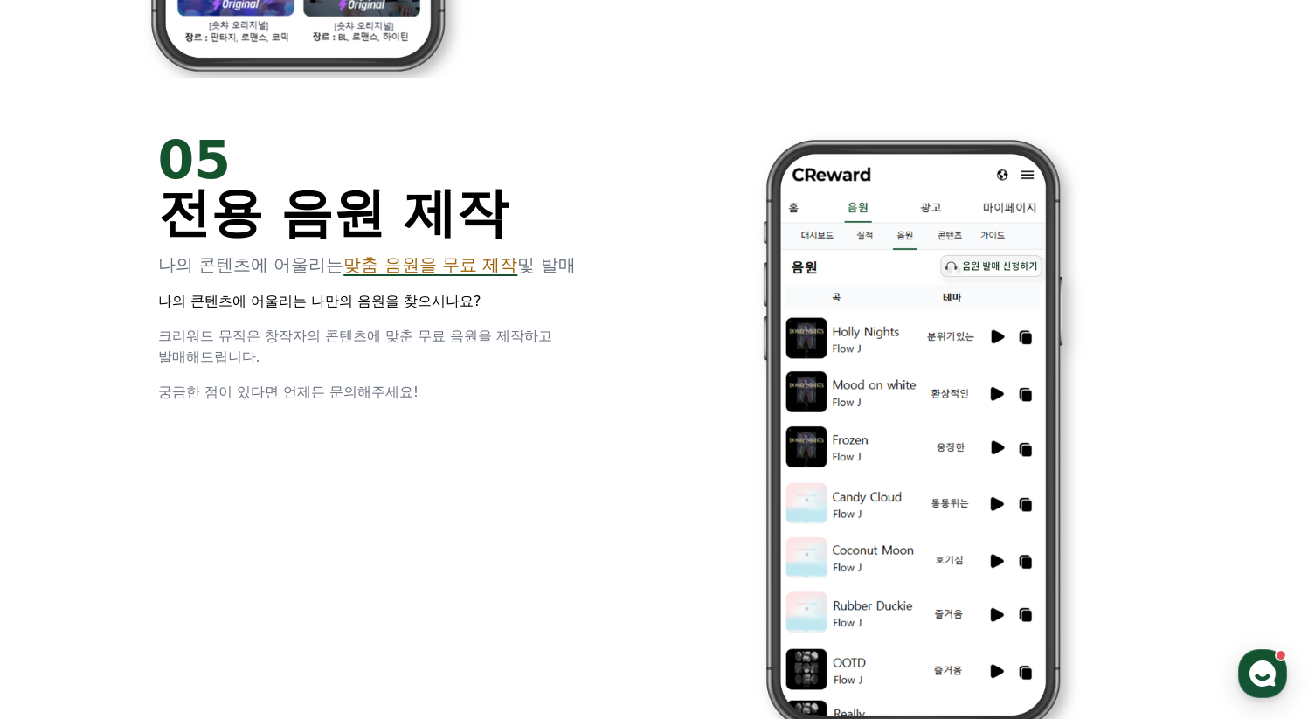
scroll to position [4734, 0]
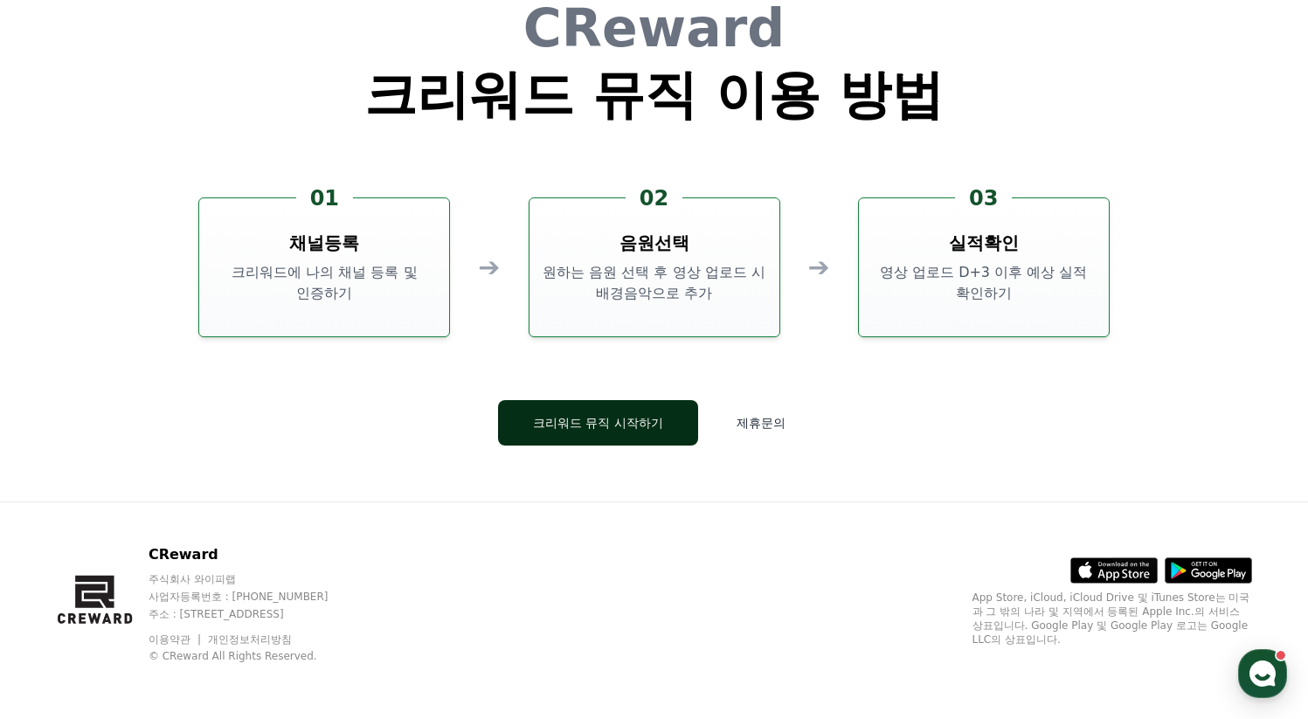
click at [623, 418] on button "크리워드 뮤직 시작하기" at bounding box center [598, 422] width 200 height 45
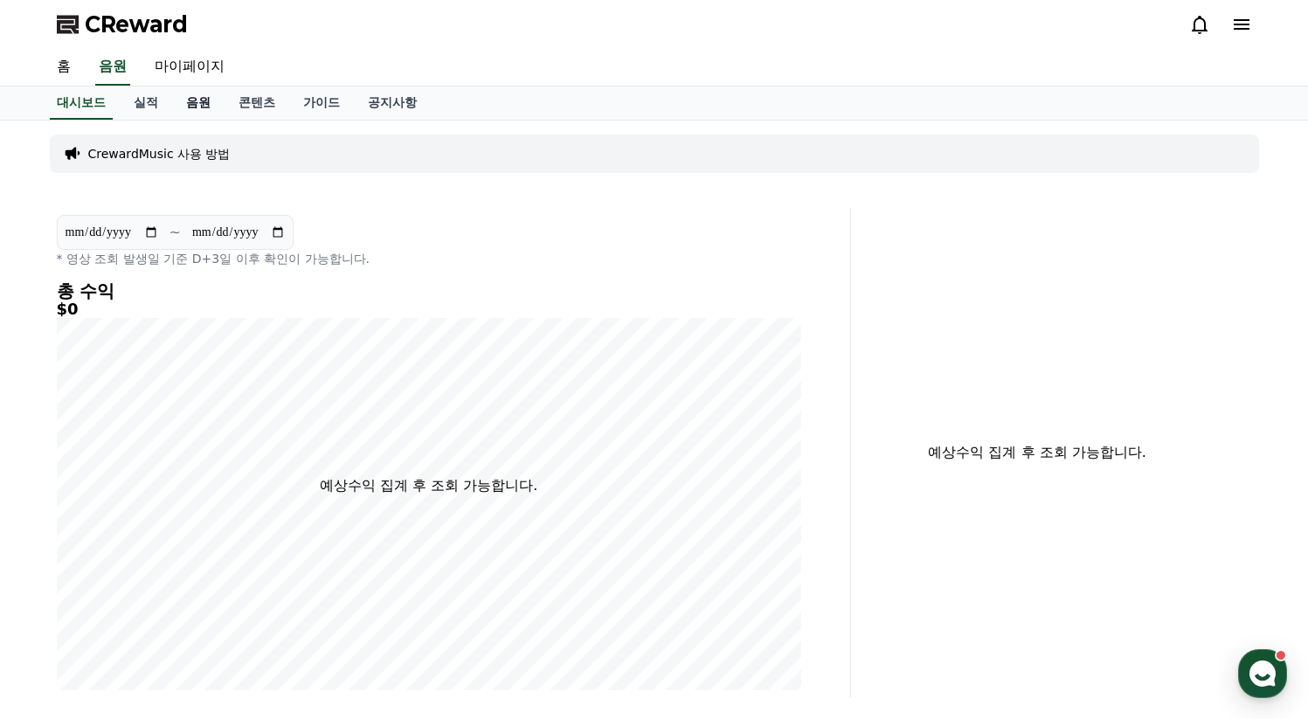
click at [193, 88] on link "음원" at bounding box center [198, 103] width 52 height 33
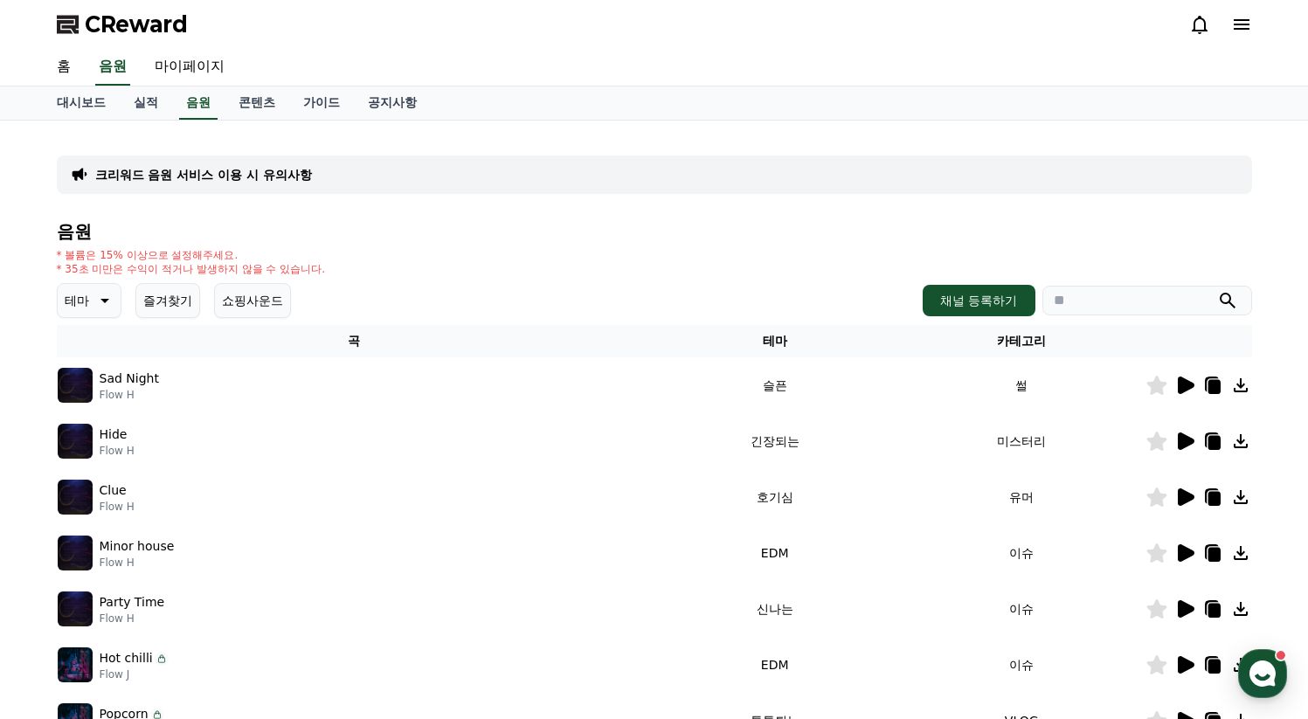
click at [647, 556] on icon at bounding box center [1186, 552] width 17 height 17
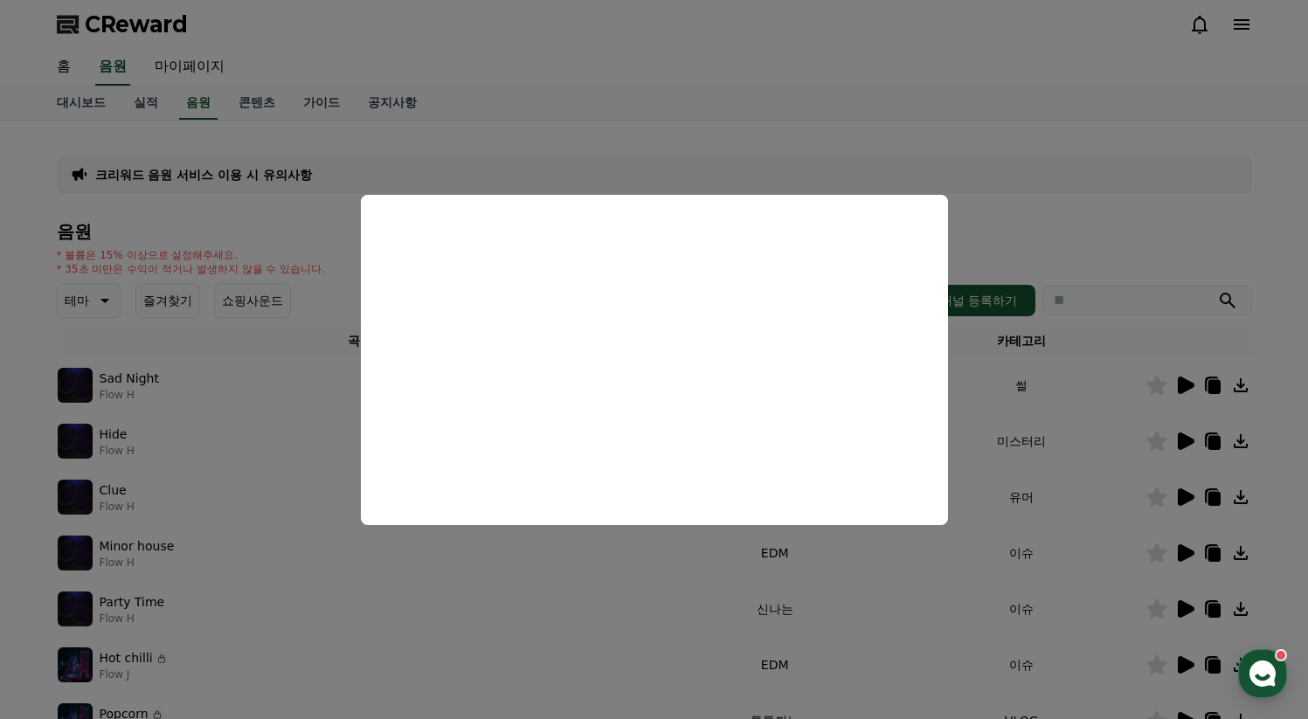
click at [647, 238] on button "close modal" at bounding box center [654, 359] width 1308 height 719
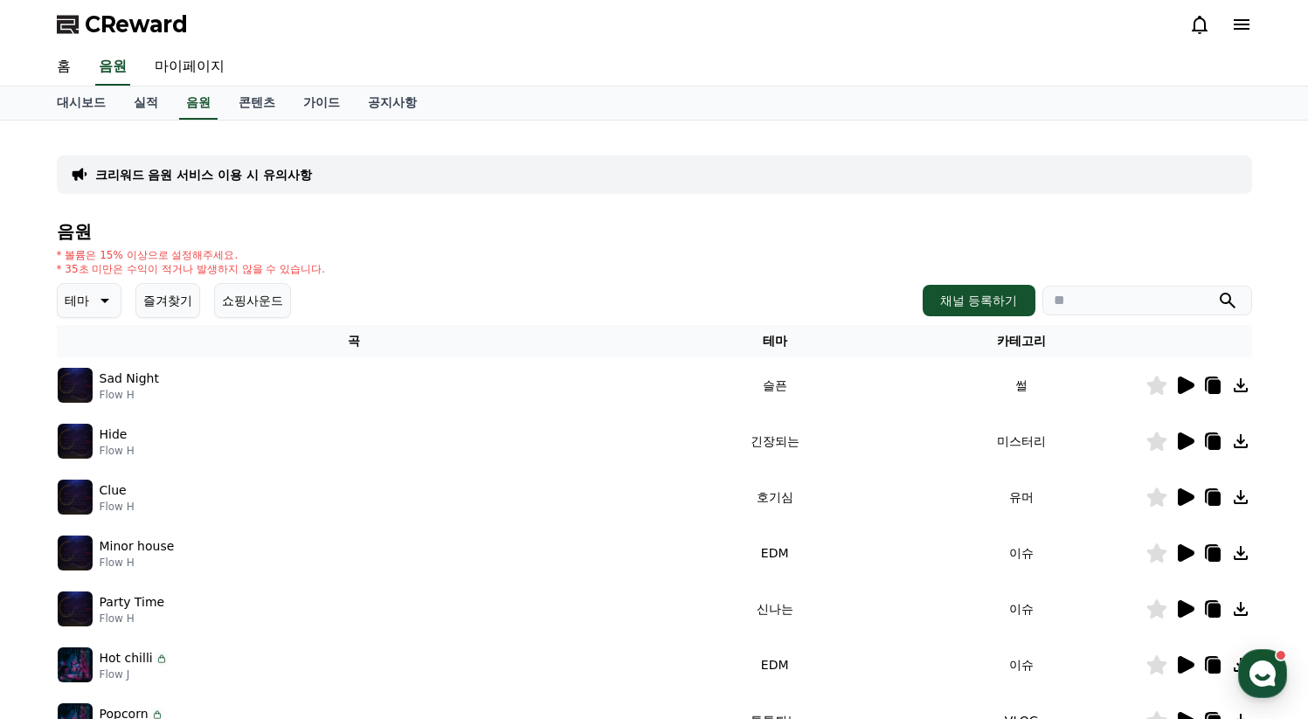
click at [104, 309] on icon at bounding box center [103, 300] width 21 height 21
click at [87, 359] on button "밝은" at bounding box center [78, 353] width 38 height 38
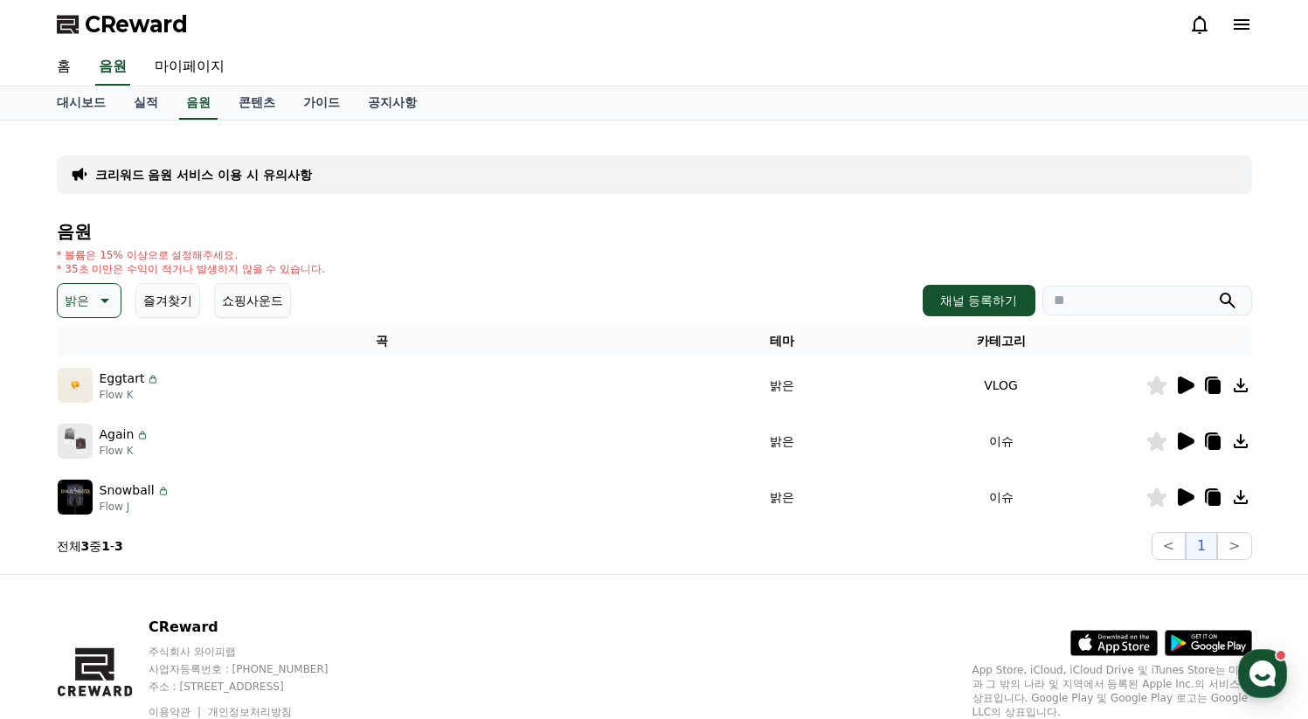
click at [1188, 383] on icon at bounding box center [1186, 385] width 17 height 17
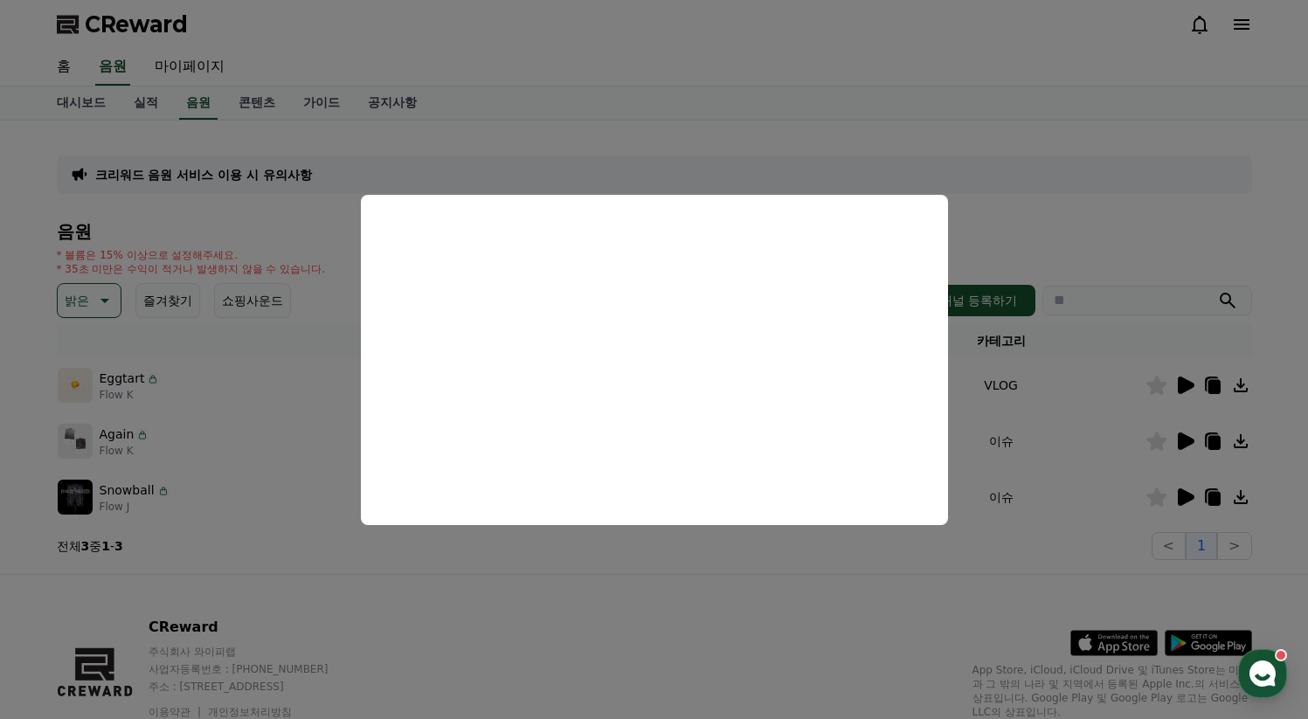
click at [589, 81] on button "close modal" at bounding box center [654, 359] width 1308 height 719
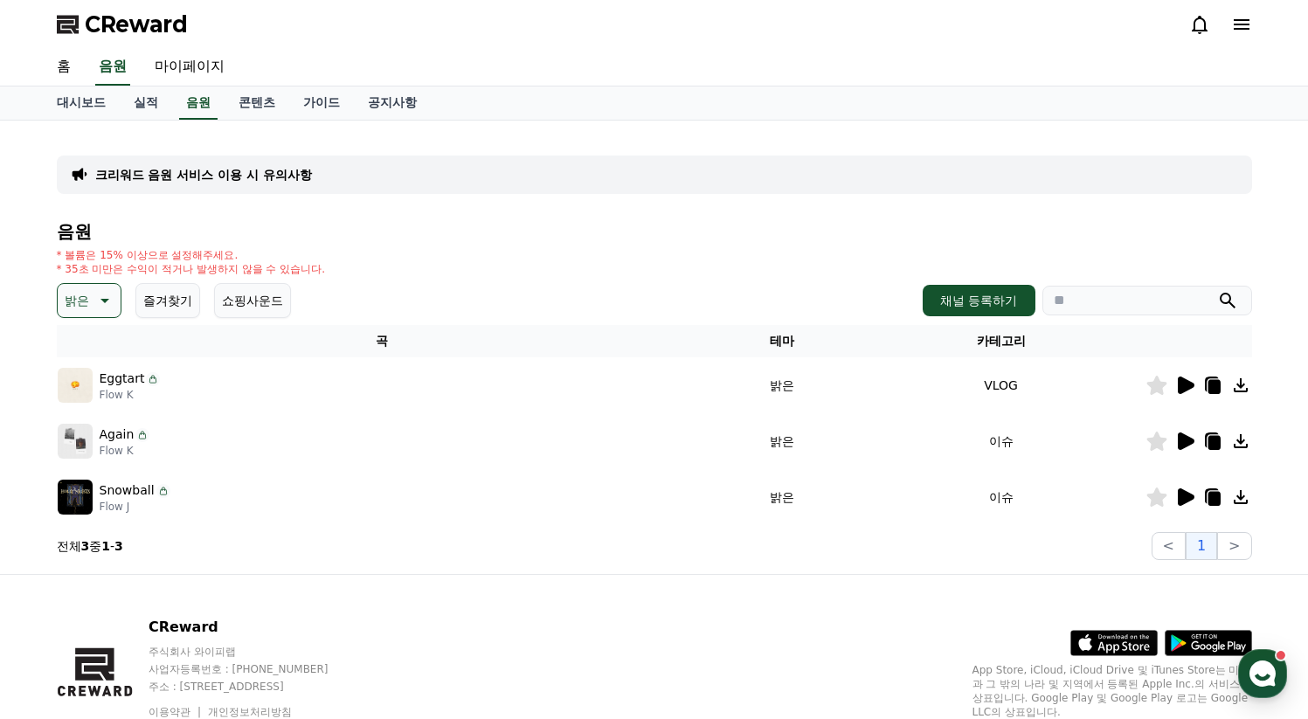
click at [618, 80] on div "홈 음원 마이페이지" at bounding box center [654, 67] width 1223 height 37
click at [969, 38] on div "CReward" at bounding box center [654, 24] width 1223 height 49
